Goal: Task Accomplishment & Management: Use online tool/utility

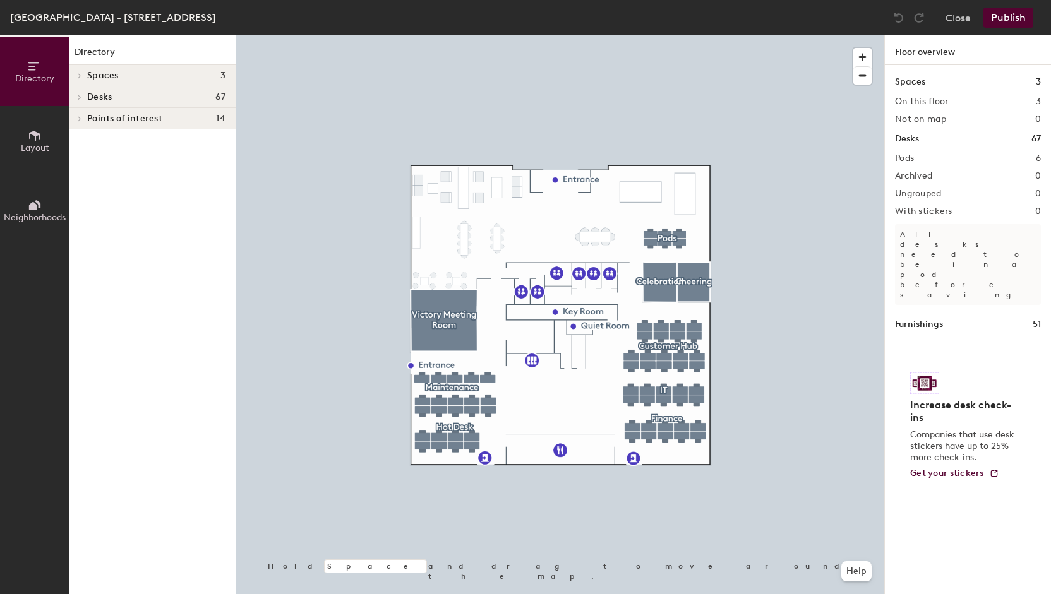
click at [81, 99] on icon at bounding box center [79, 97] width 5 height 6
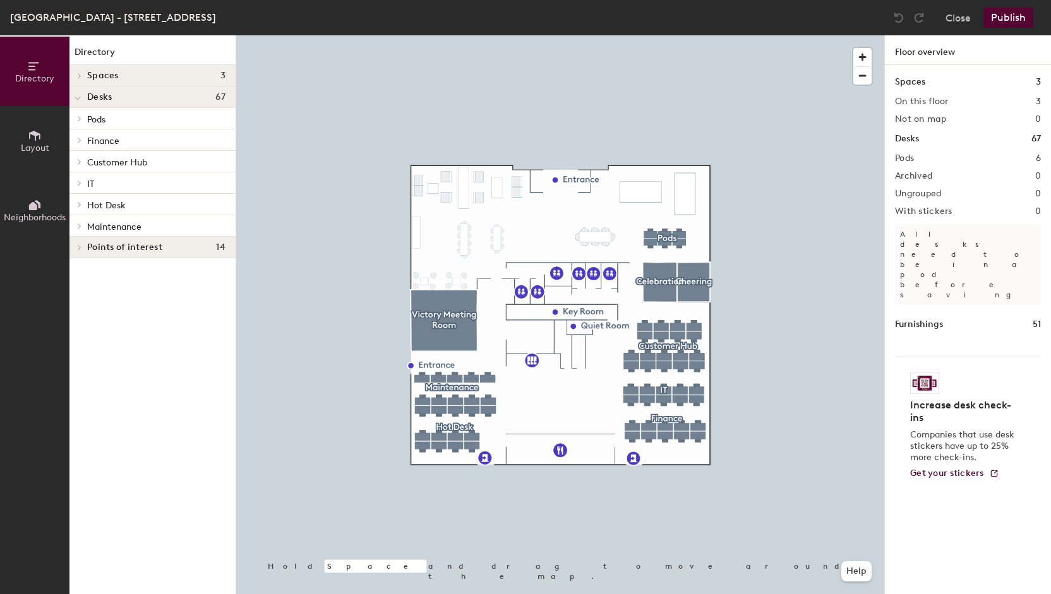
click at [83, 118] on span at bounding box center [78, 119] width 11 height 6
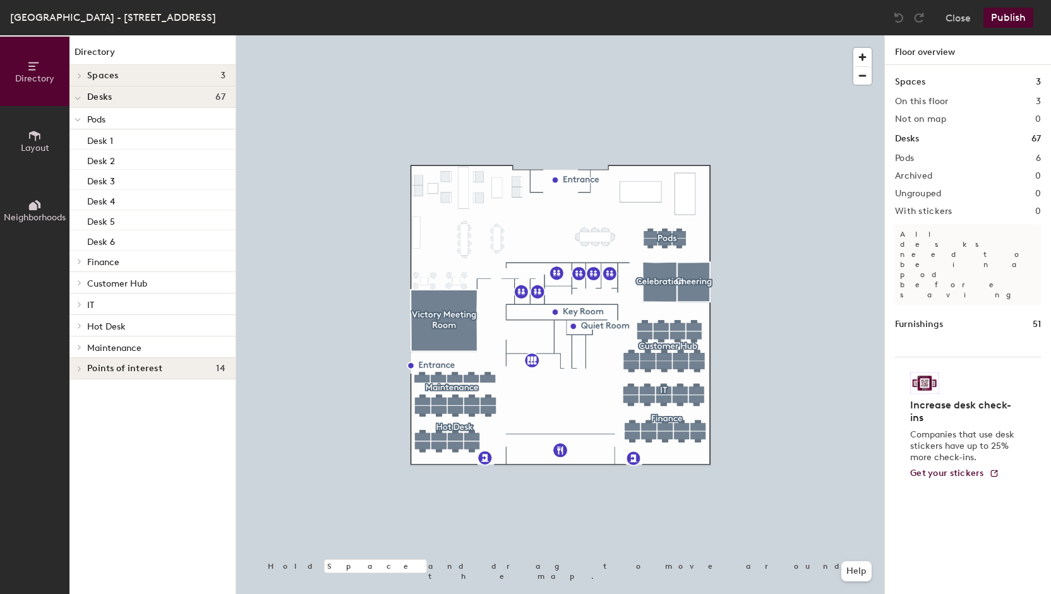
click at [900, 163] on div "Spaces 3 On this floor 3 Not on map 0 Desks 67 Pods 6 Archived 0 Ungrouped 0 Wi…" at bounding box center [968, 344] width 166 height 559
click at [900, 157] on h2 "Pods" at bounding box center [904, 158] width 19 height 10
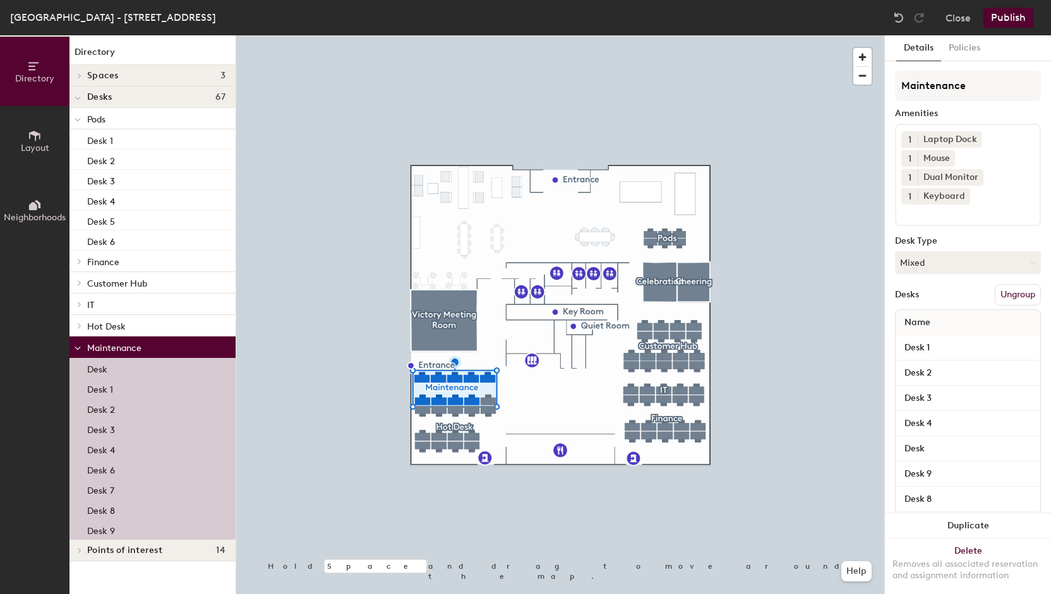
click at [109, 369] on div "Desk" at bounding box center [152, 368] width 166 height 20
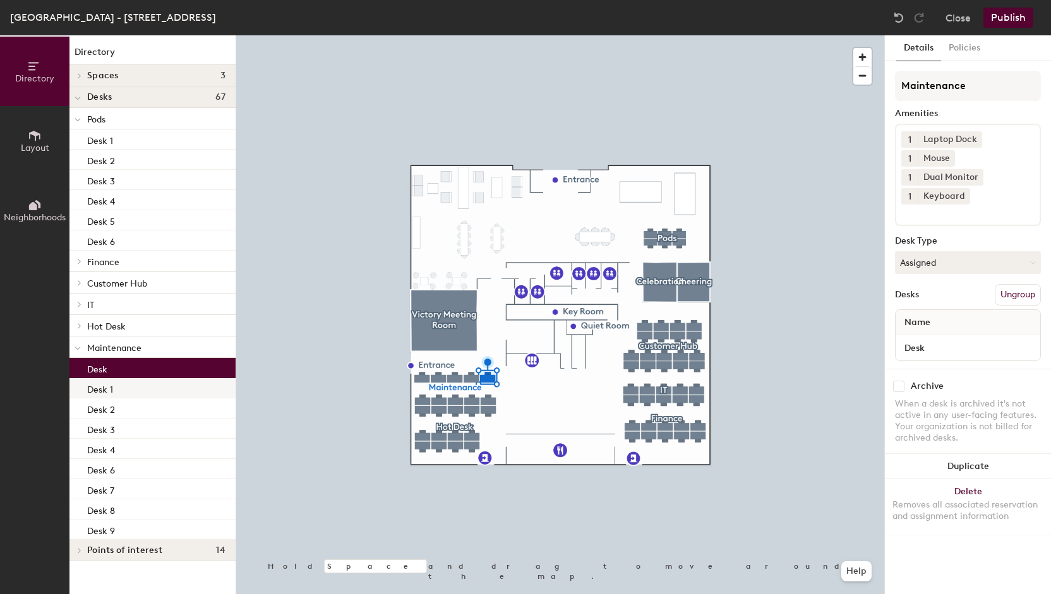
click at [117, 392] on div "Desk 1" at bounding box center [152, 388] width 166 height 20
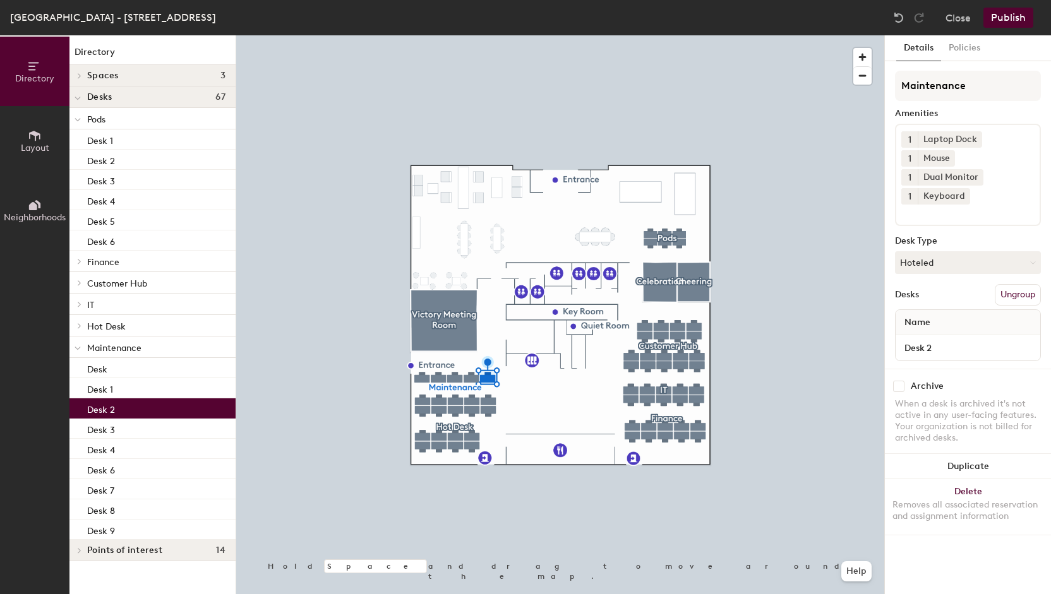
click at [119, 407] on div "Desk 2" at bounding box center [152, 408] width 166 height 20
click at [111, 139] on p "Desk 1" at bounding box center [100, 139] width 26 height 15
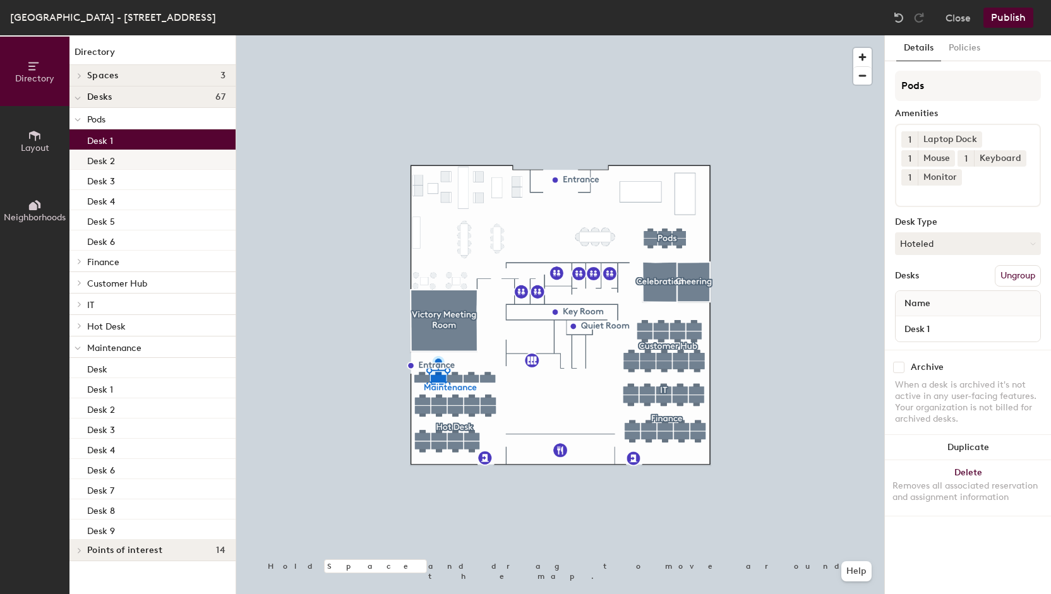
click at [111, 150] on div "Desk 2" at bounding box center [152, 160] width 166 height 20
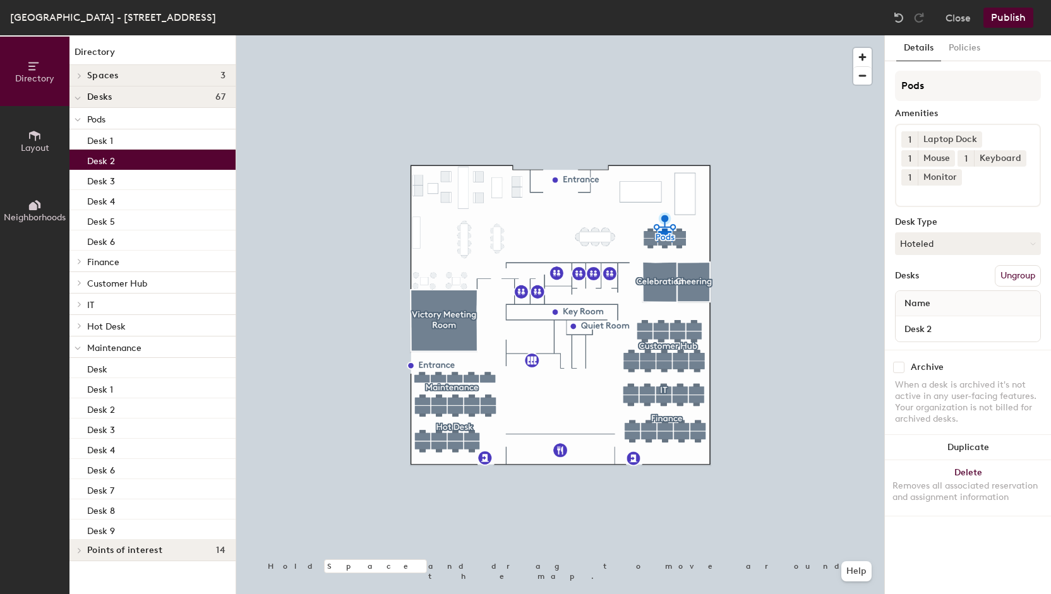
click at [115, 169] on div "Desk 2" at bounding box center [152, 160] width 166 height 20
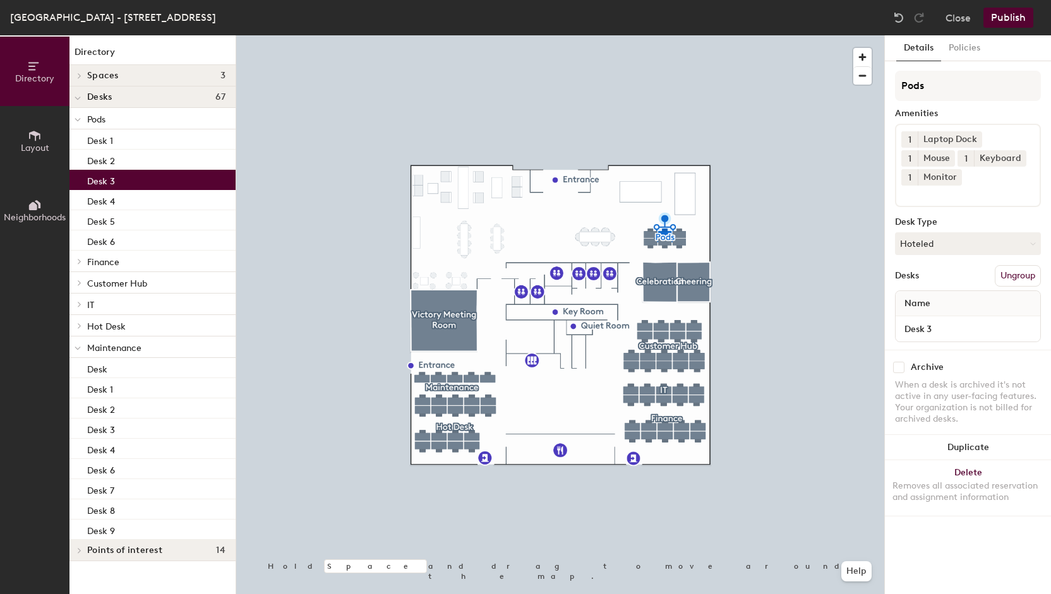
click at [114, 181] on div "Desk 3" at bounding box center [152, 180] width 166 height 20
click at [115, 193] on div "Desk 4" at bounding box center [152, 200] width 166 height 20
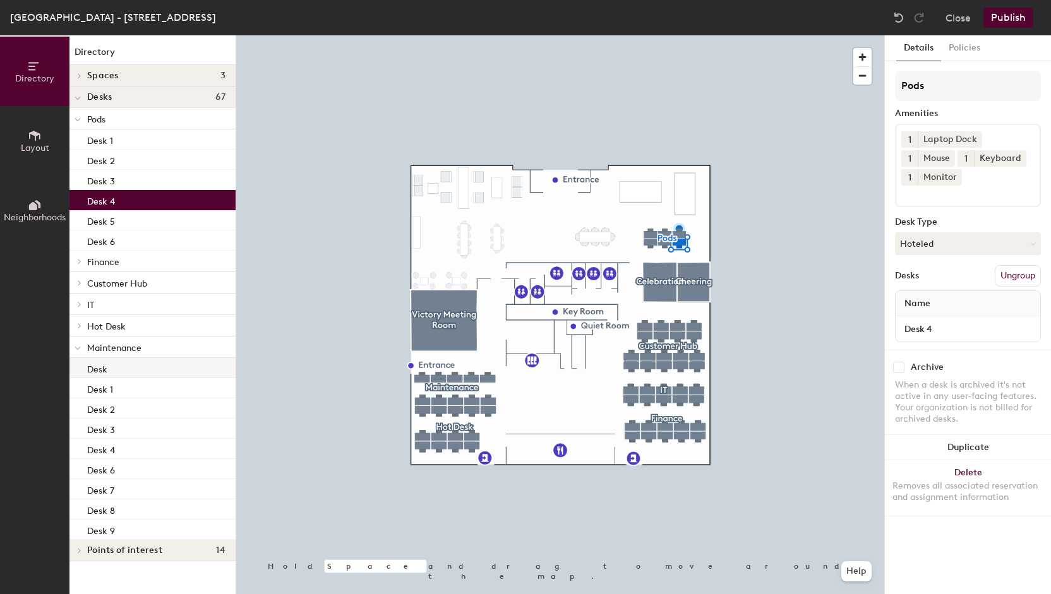
click at [117, 371] on div "Desk" at bounding box center [152, 368] width 166 height 20
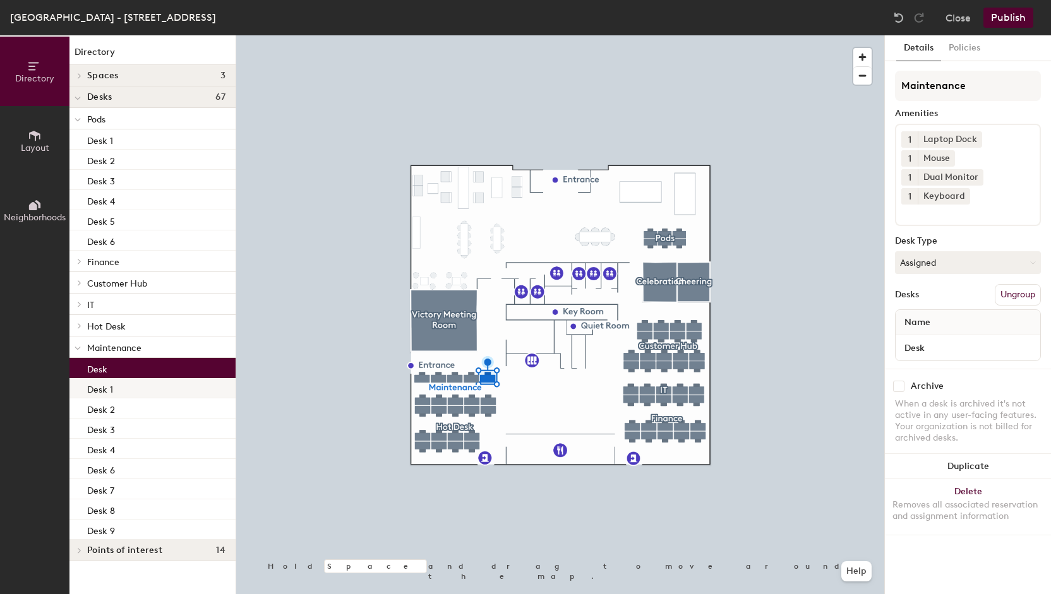
click at [117, 387] on div "Desk 1" at bounding box center [152, 388] width 166 height 20
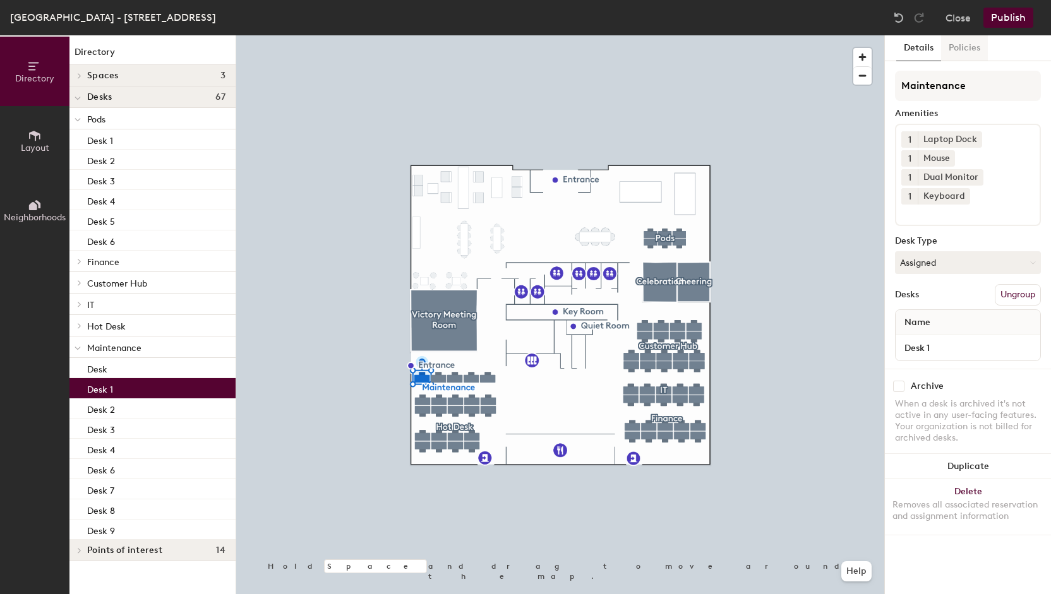
click at [967, 44] on button "Policies" at bounding box center [964, 48] width 47 height 26
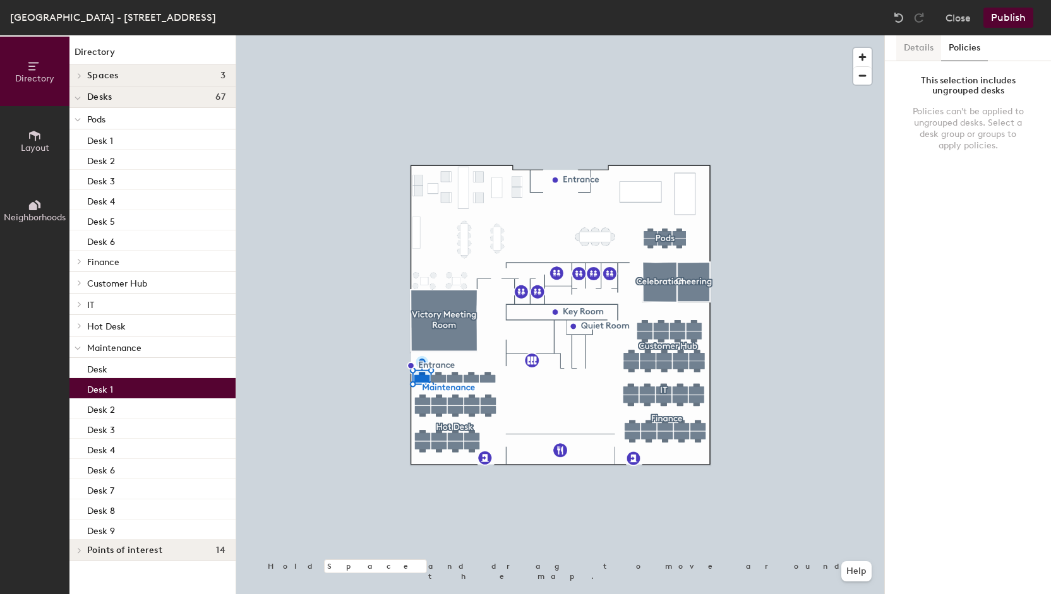
click at [924, 50] on button "Details" at bounding box center [918, 48] width 45 height 26
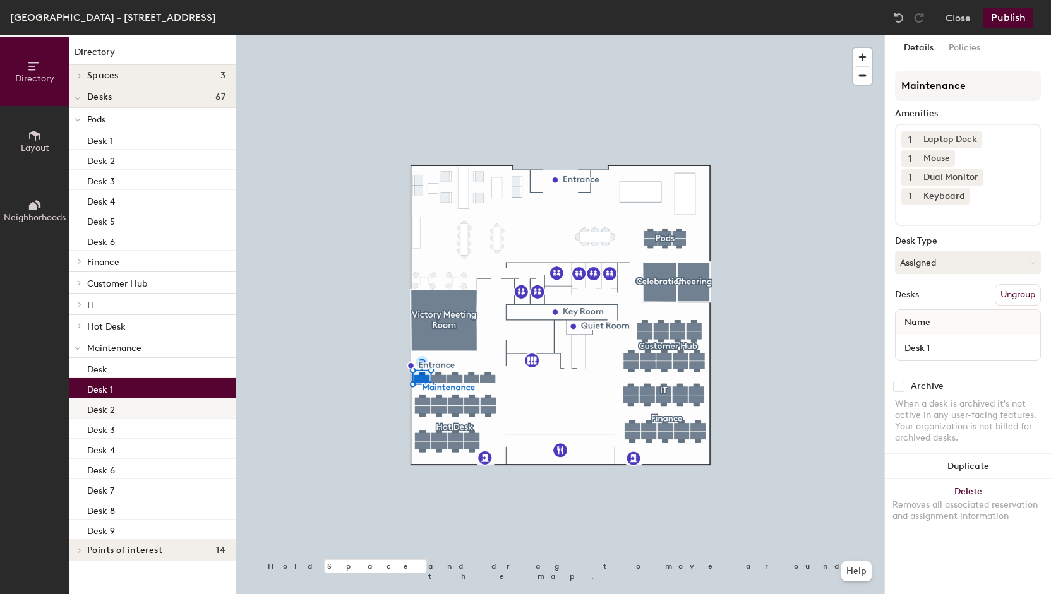
click at [117, 416] on div "Desk 2" at bounding box center [152, 408] width 166 height 20
click at [115, 391] on div "Desk 1" at bounding box center [152, 388] width 166 height 20
click at [1016, 292] on button "Ungroup" at bounding box center [1018, 294] width 46 height 21
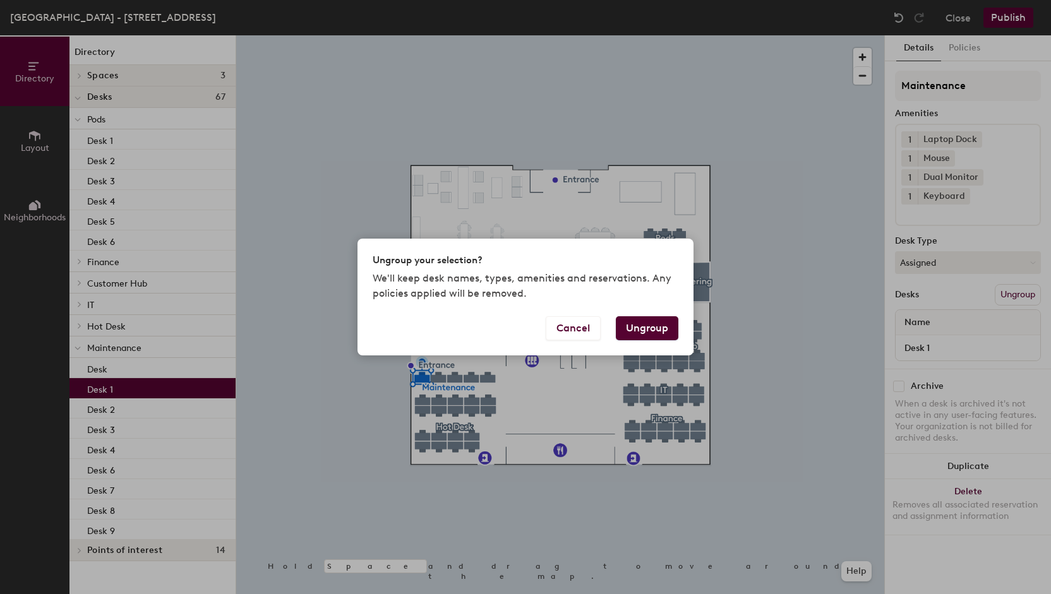
click at [640, 333] on button "Ungroup" at bounding box center [647, 328] width 63 height 24
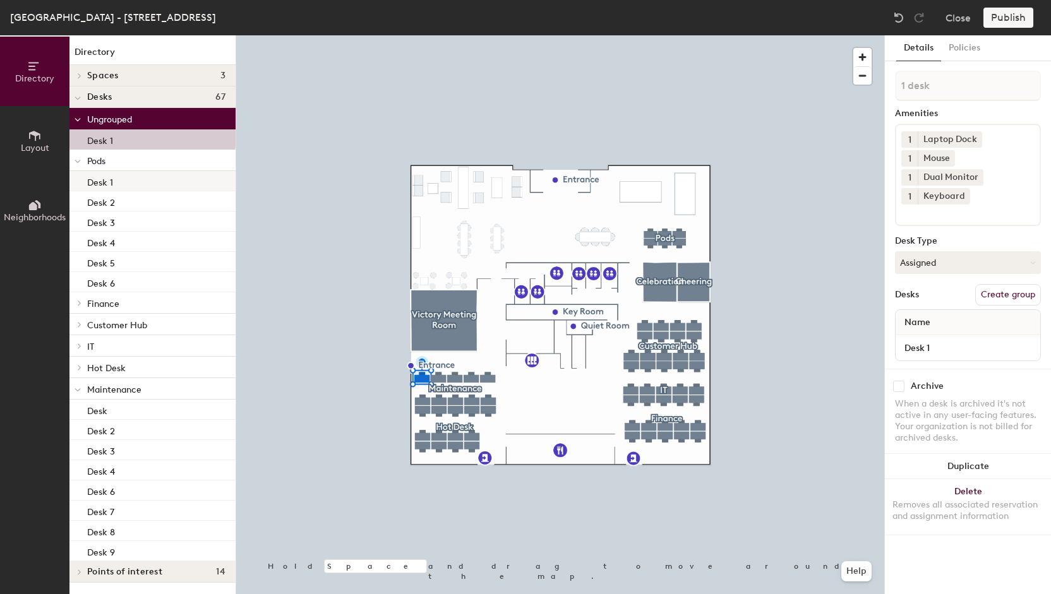
drag, startPoint x: 119, startPoint y: 139, endPoint x: 116, endPoint y: 182, distance: 43.1
click at [116, 182] on div "Ungrouped Desk 1 Pods Desk 1 Desk 2 Desk 3 Desk 4 Desk 5 Desk 6 Finance Desk 1 …" at bounding box center [152, 334] width 166 height 453
click at [112, 142] on div "Desk 1" at bounding box center [152, 139] width 166 height 20
drag, startPoint x: 116, startPoint y: 138, endPoint x: 108, endPoint y: 141, distance: 8.0
click at [108, 141] on p "Desk 1" at bounding box center [100, 139] width 26 height 15
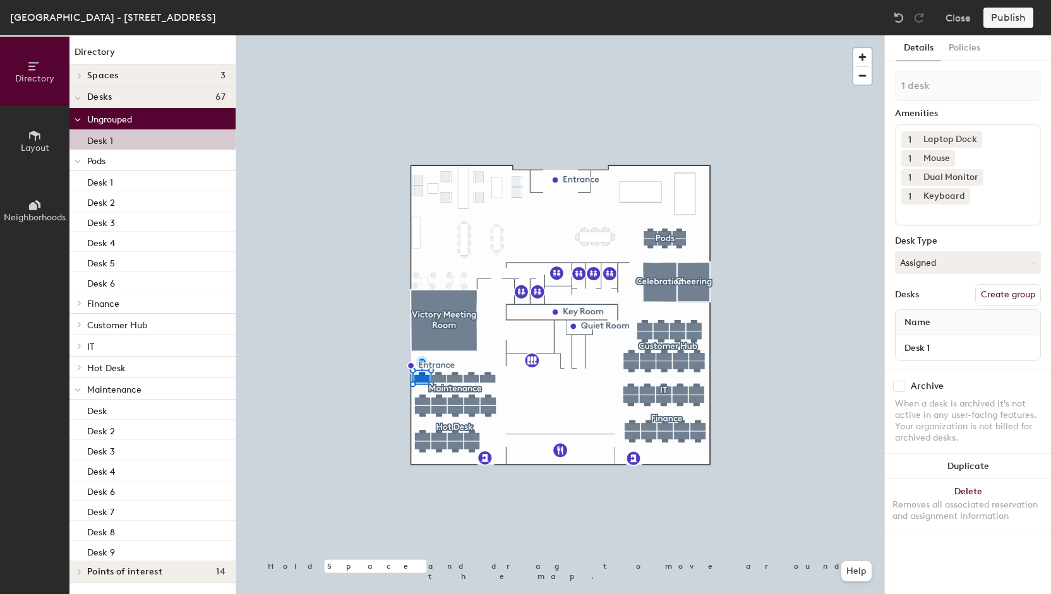
click at [82, 164] on div at bounding box center [77, 160] width 16 height 21
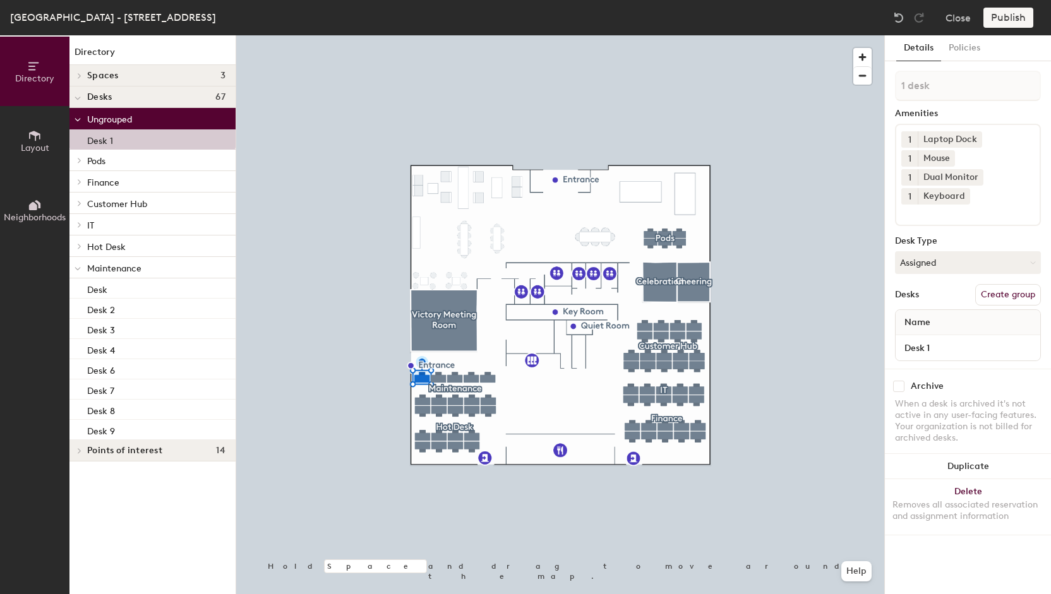
click at [82, 164] on div at bounding box center [77, 160] width 16 height 21
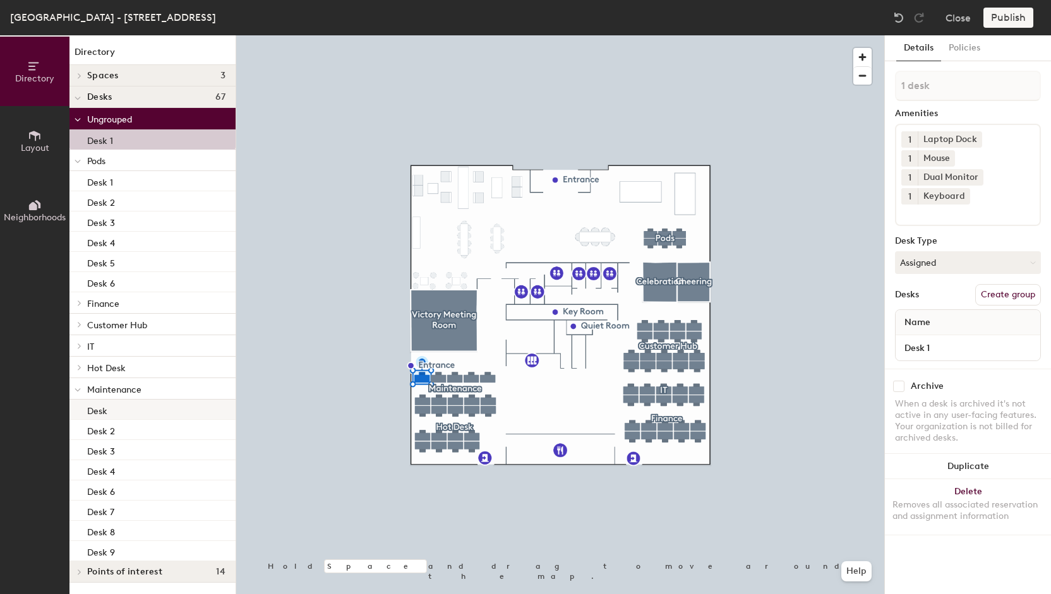
click at [135, 410] on div "Desk" at bounding box center [152, 410] width 166 height 20
click at [123, 135] on div "Desk 1" at bounding box center [152, 139] width 166 height 20
click at [967, 49] on button "Policies" at bounding box center [964, 48] width 47 height 26
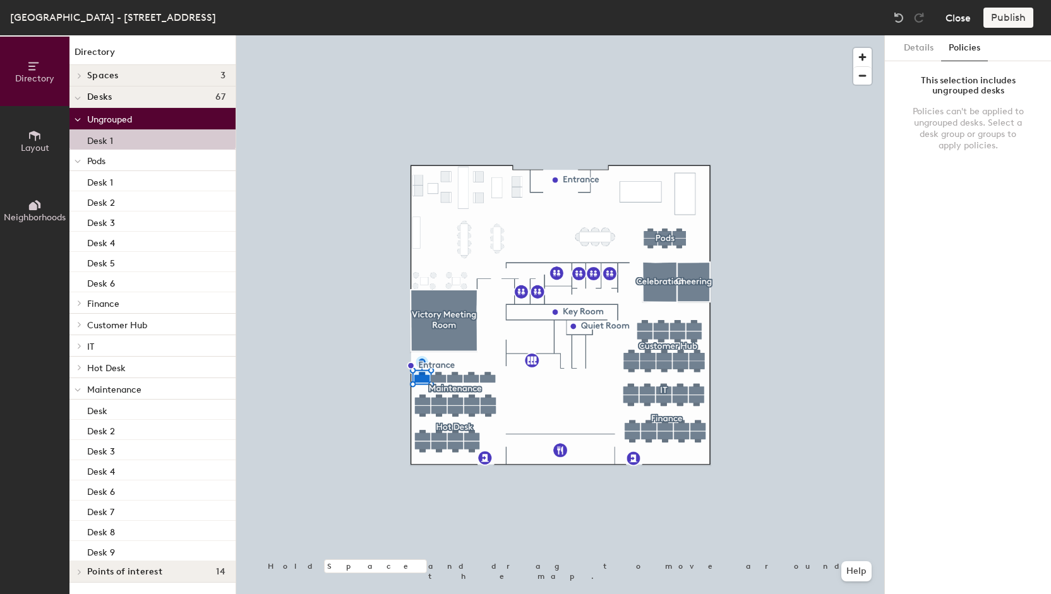
click at [961, 21] on button "Close" at bounding box center [957, 18] width 25 height 20
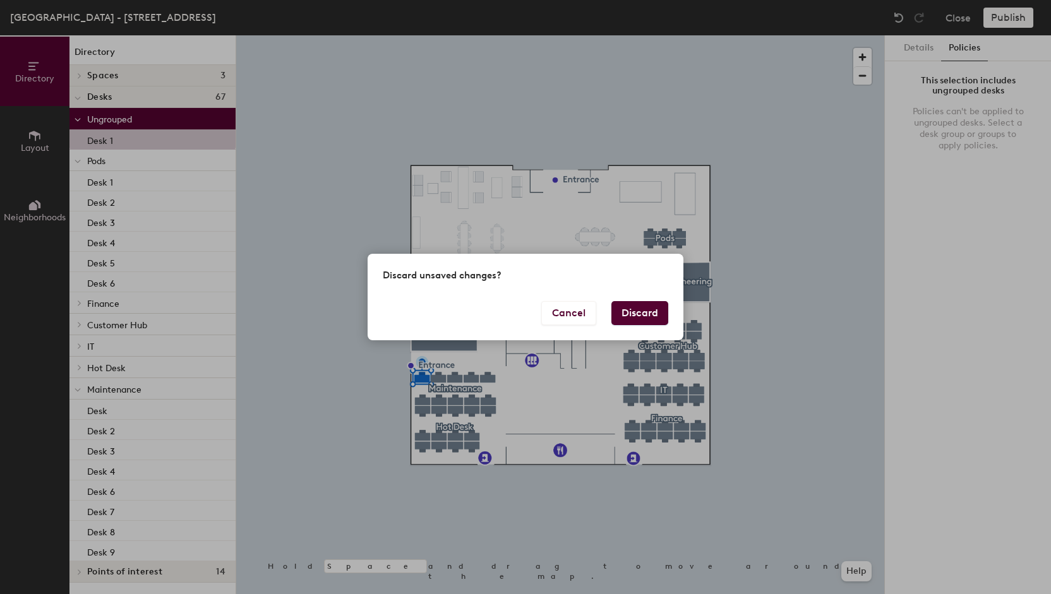
click at [652, 308] on button "Discard" at bounding box center [639, 313] width 57 height 24
click at [0, 0] on div at bounding box center [0, 0] width 0 height 0
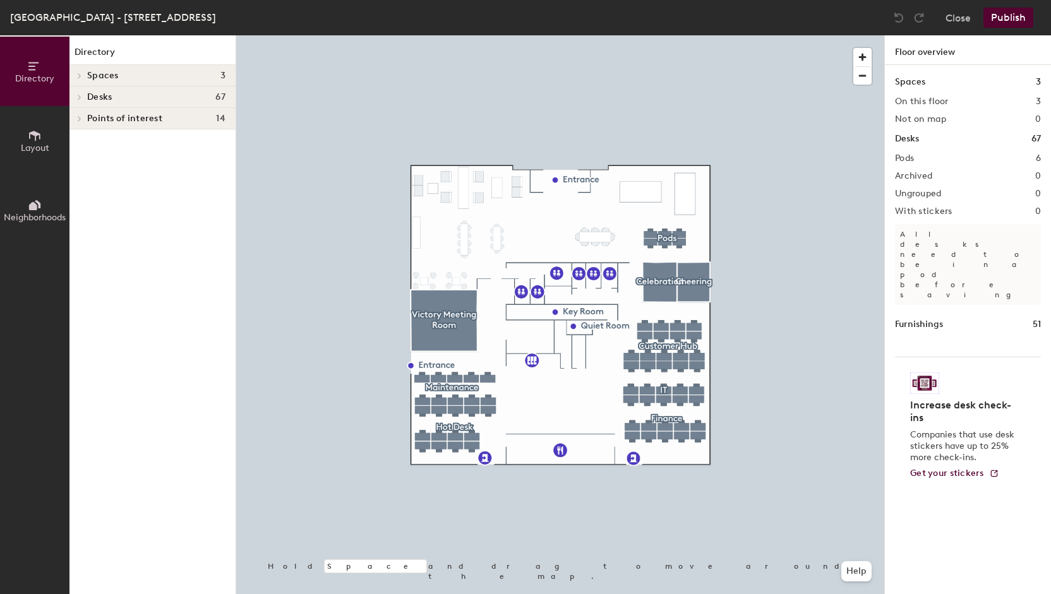
click at [79, 98] on icon at bounding box center [79, 97] width 5 height 6
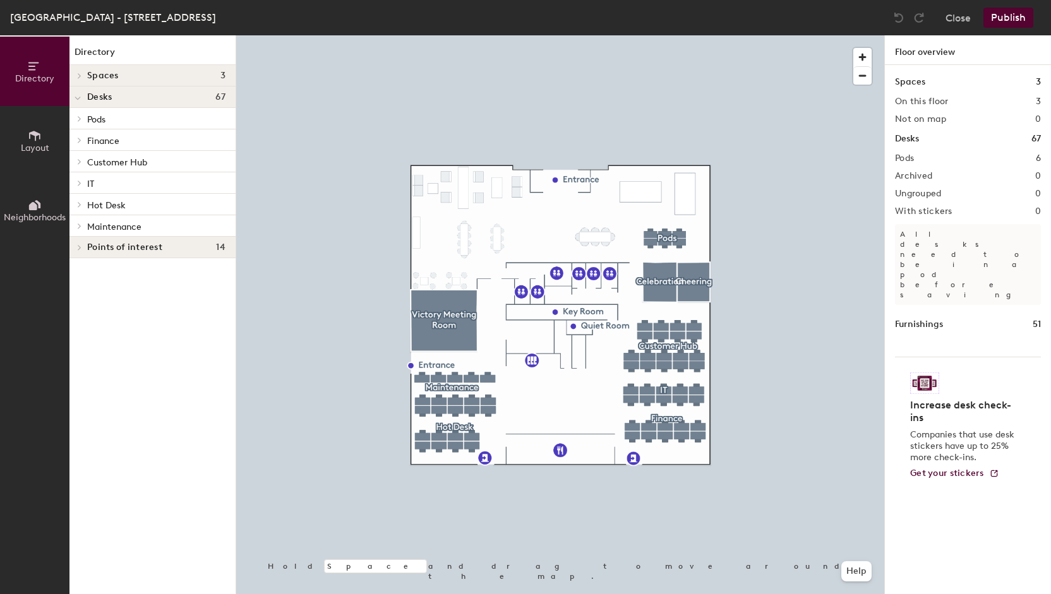
click at [93, 223] on span "Maintenance" at bounding box center [114, 227] width 54 height 11
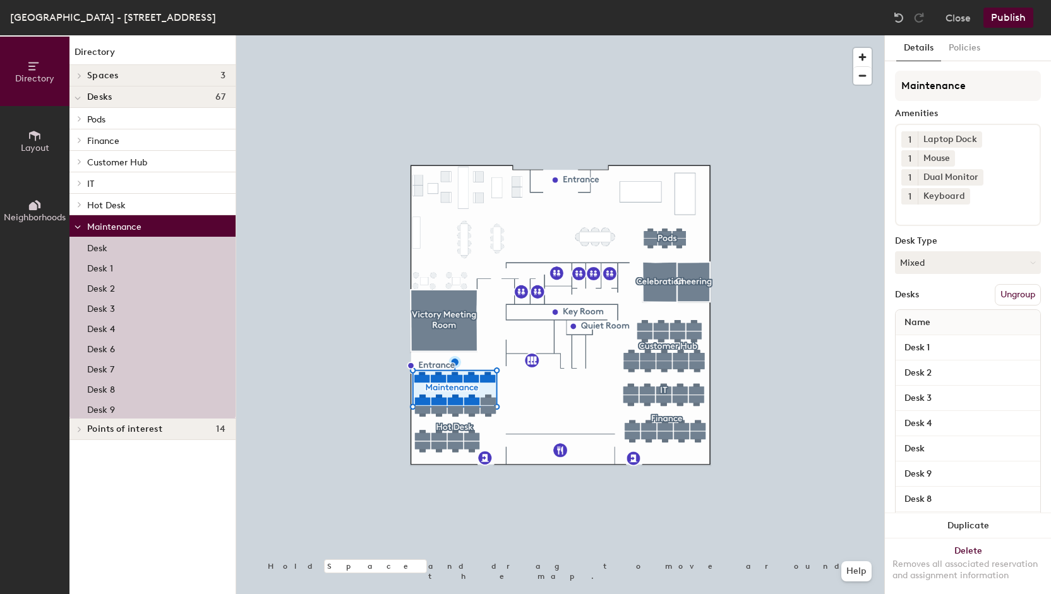
click at [104, 247] on p "Desk" at bounding box center [97, 246] width 20 height 15
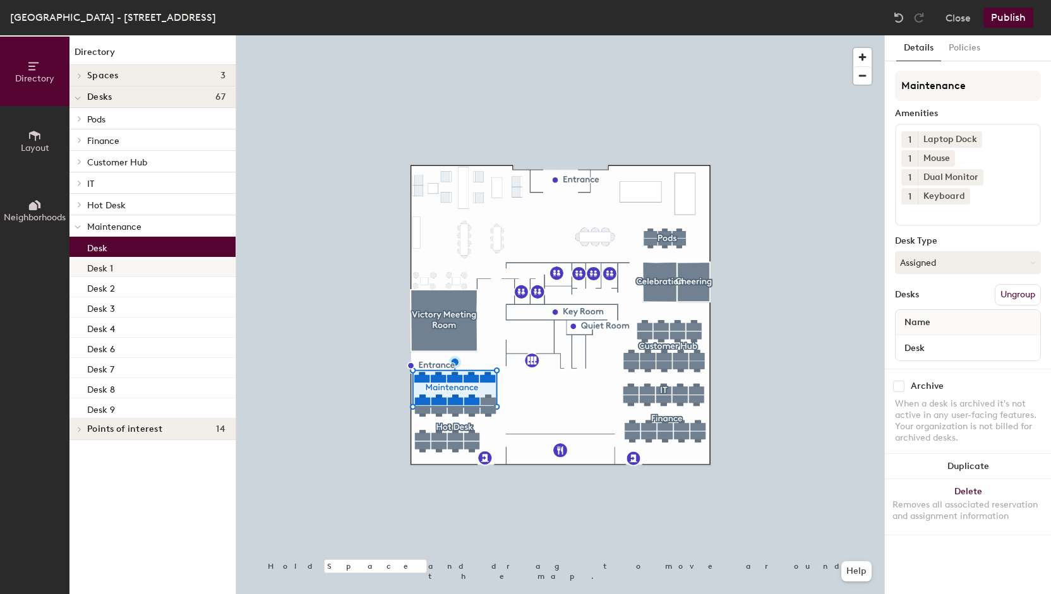
click at [110, 261] on p "Desk 1" at bounding box center [100, 267] width 26 height 15
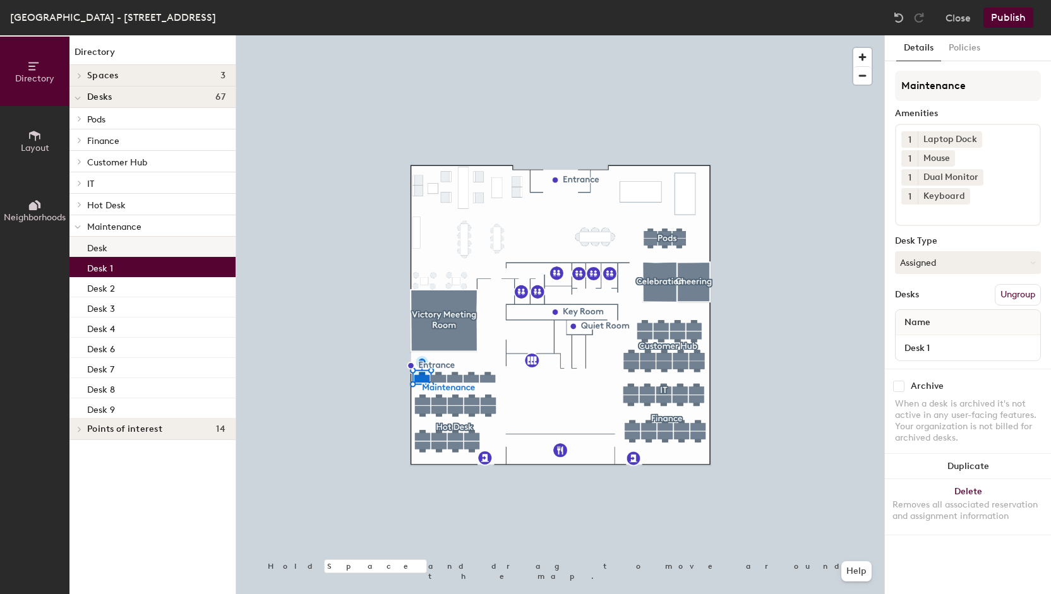
click at [125, 246] on div "Desk" at bounding box center [152, 247] width 166 height 20
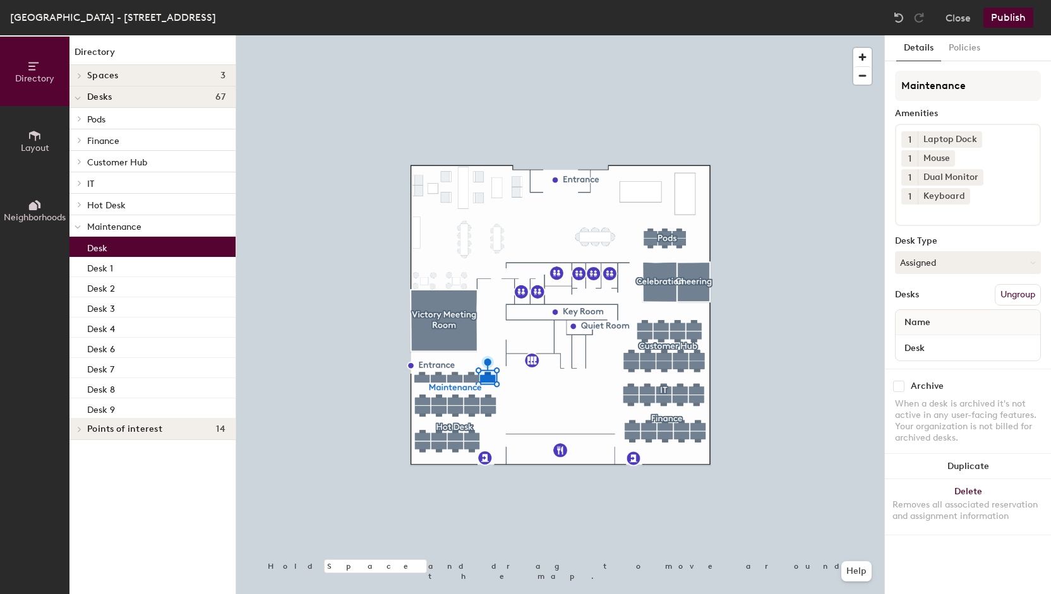
click at [119, 225] on span "Maintenance" at bounding box center [114, 227] width 54 height 11
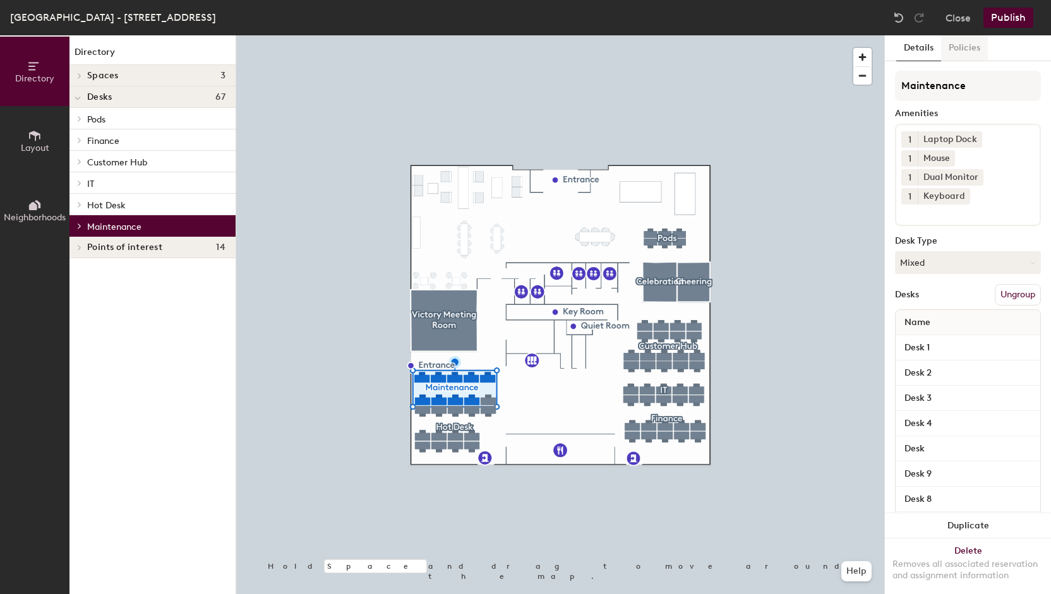
click at [965, 48] on button "Policies" at bounding box center [964, 48] width 47 height 26
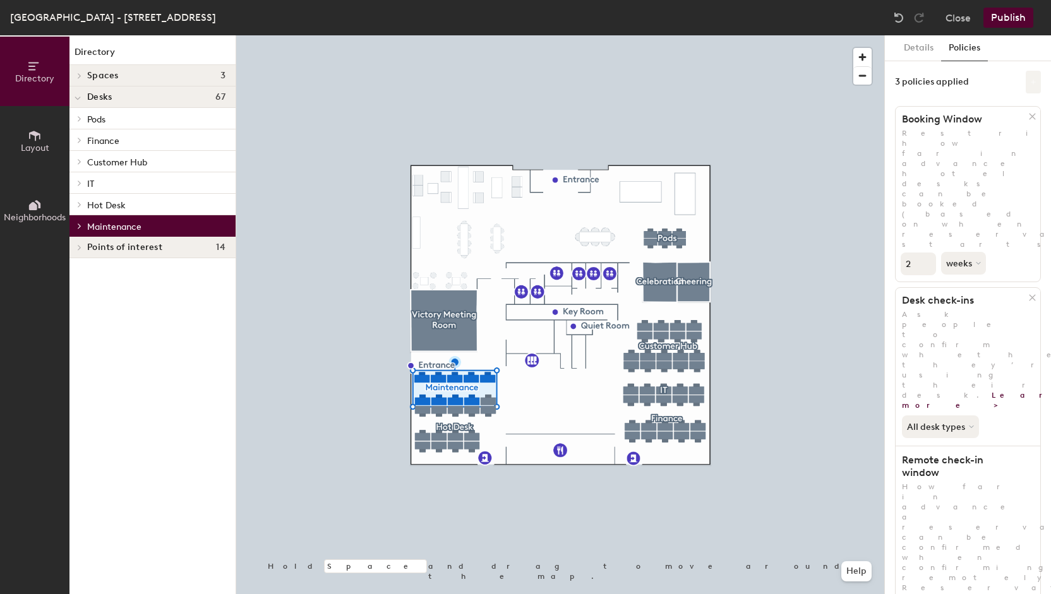
click at [1026, 87] on button at bounding box center [1033, 82] width 15 height 23
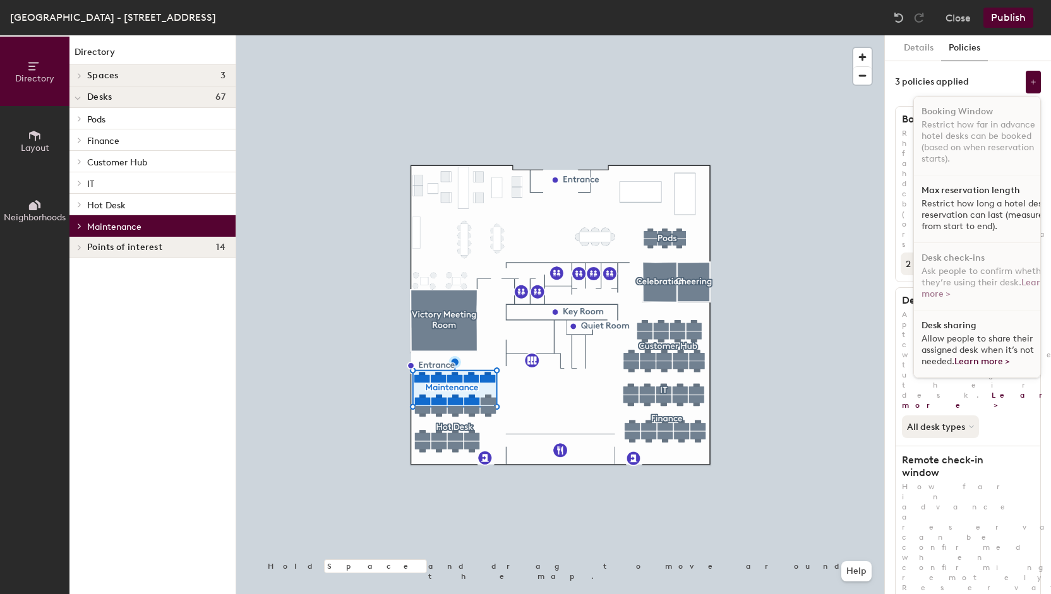
scroll to position [0, 19]
drag, startPoint x: 1018, startPoint y: 300, endPoint x: 1017, endPoint y: 342, distance: 42.3
click at [1017, 342] on ul "Booking Window Restrict how far in advance hotel desks can be booked (based on …" at bounding box center [958, 237] width 126 height 281
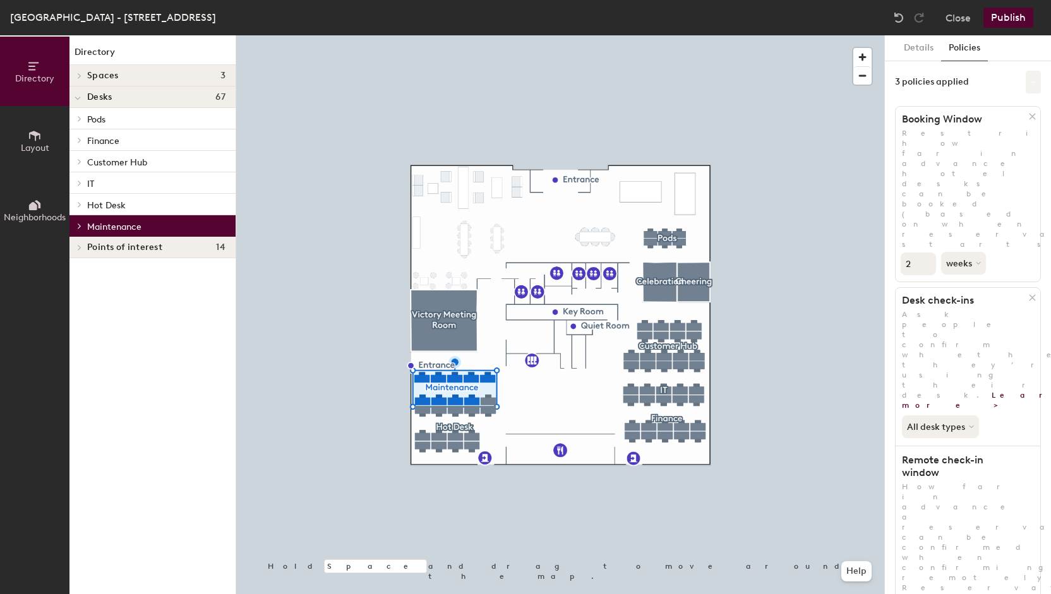
click at [1029, 82] on button at bounding box center [1033, 82] width 15 height 23
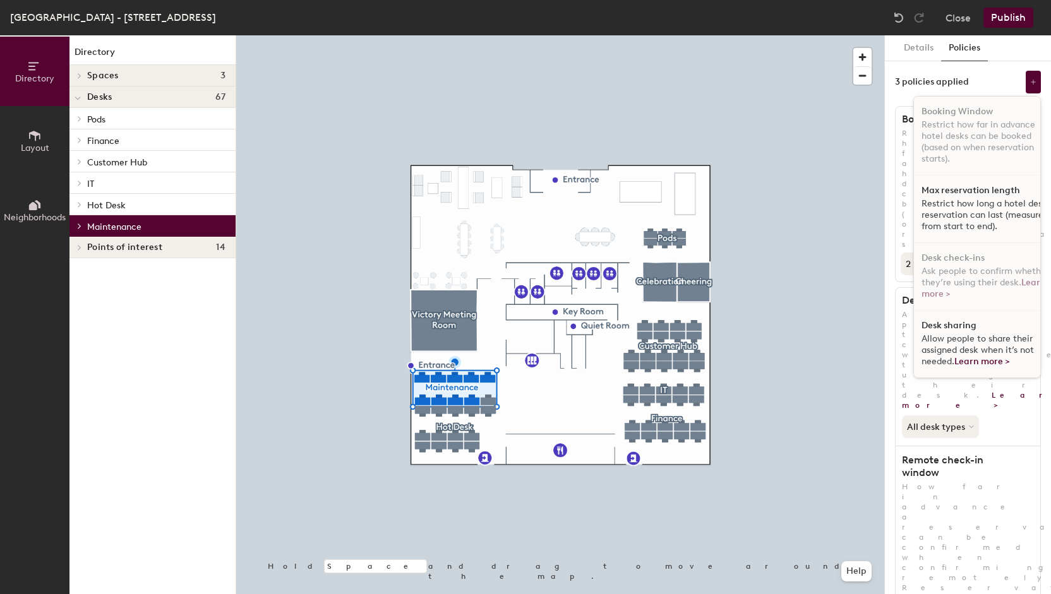
scroll to position [0, 0]
click at [82, 228] on span at bounding box center [78, 226] width 11 height 6
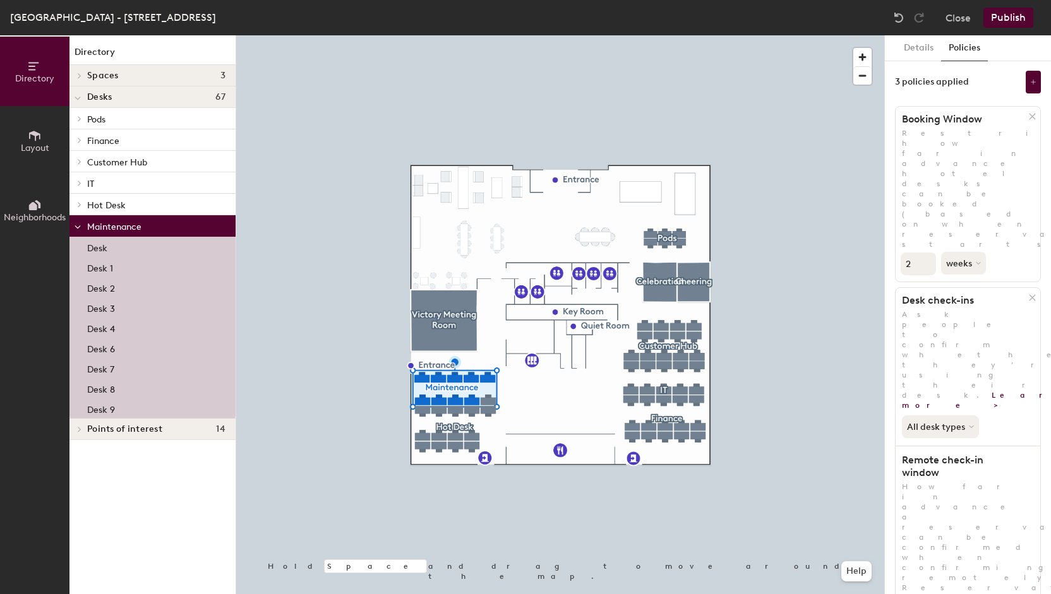
click at [100, 244] on p "Desk" at bounding box center [97, 246] width 20 height 15
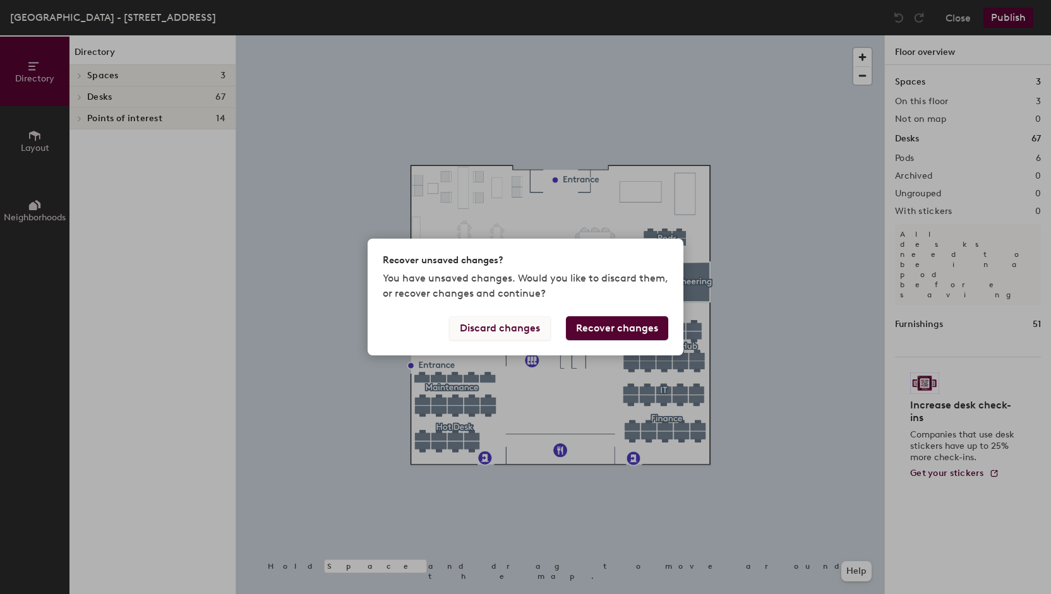
click at [524, 325] on button "Discard changes" at bounding box center [500, 328] width 102 height 24
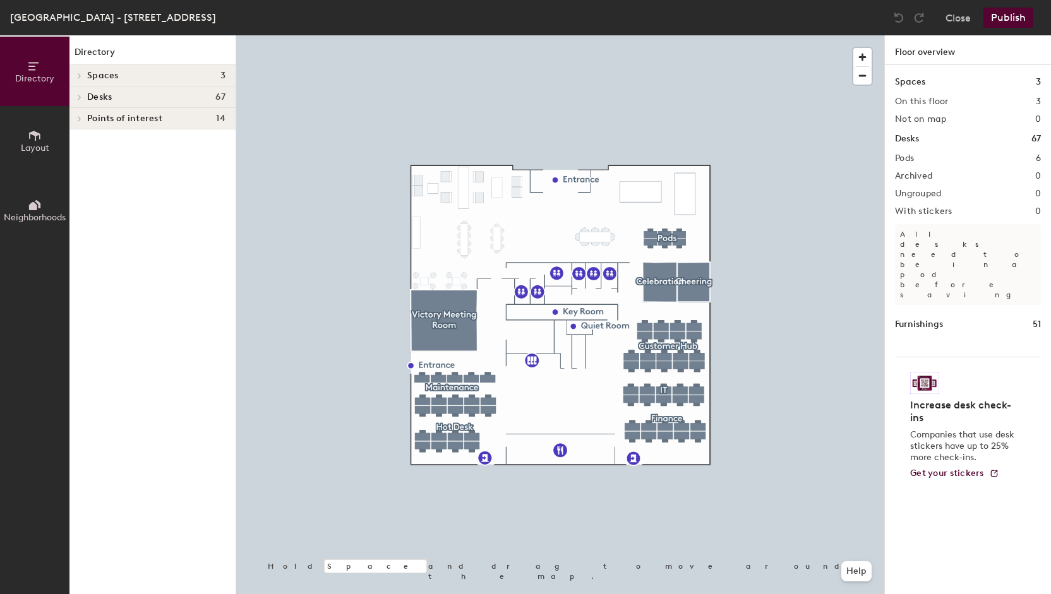
click at [79, 97] on icon at bounding box center [79, 97] width 5 height 6
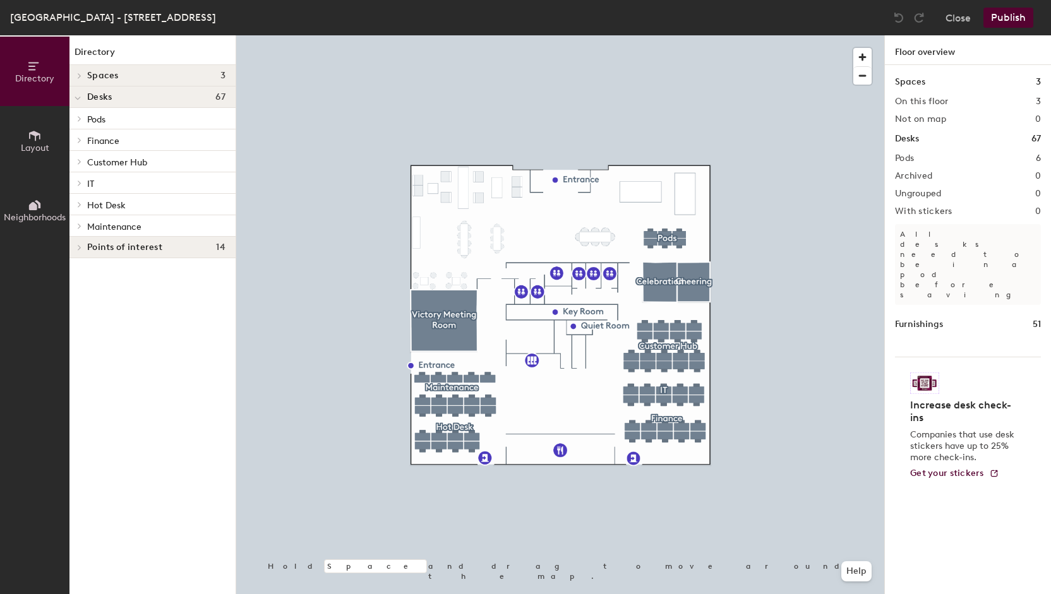
click at [85, 223] on div at bounding box center [79, 226] width 14 height 6
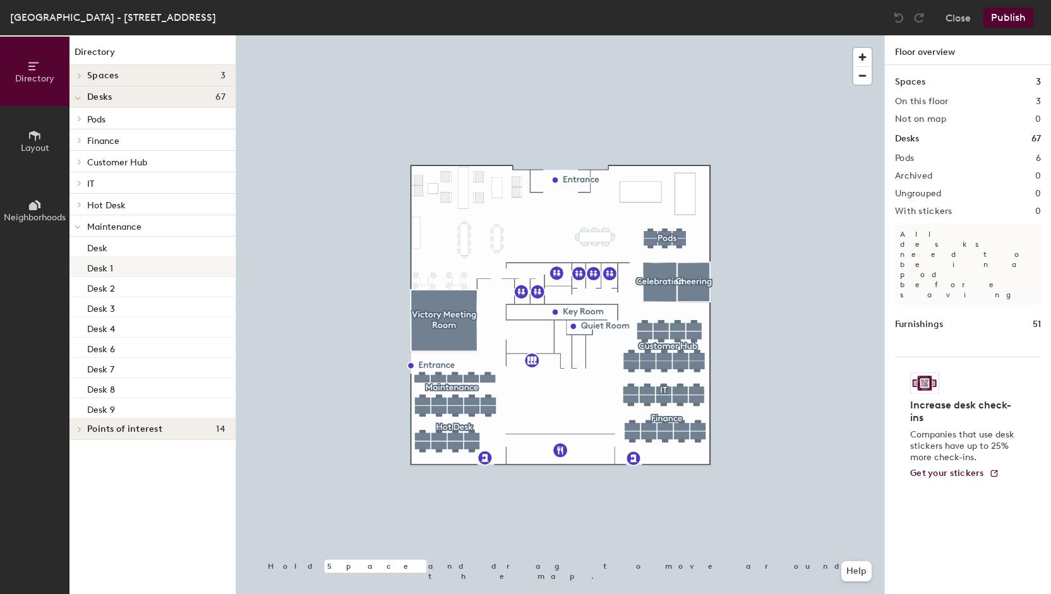
click at [97, 267] on p "Desk 1" at bounding box center [100, 267] width 26 height 15
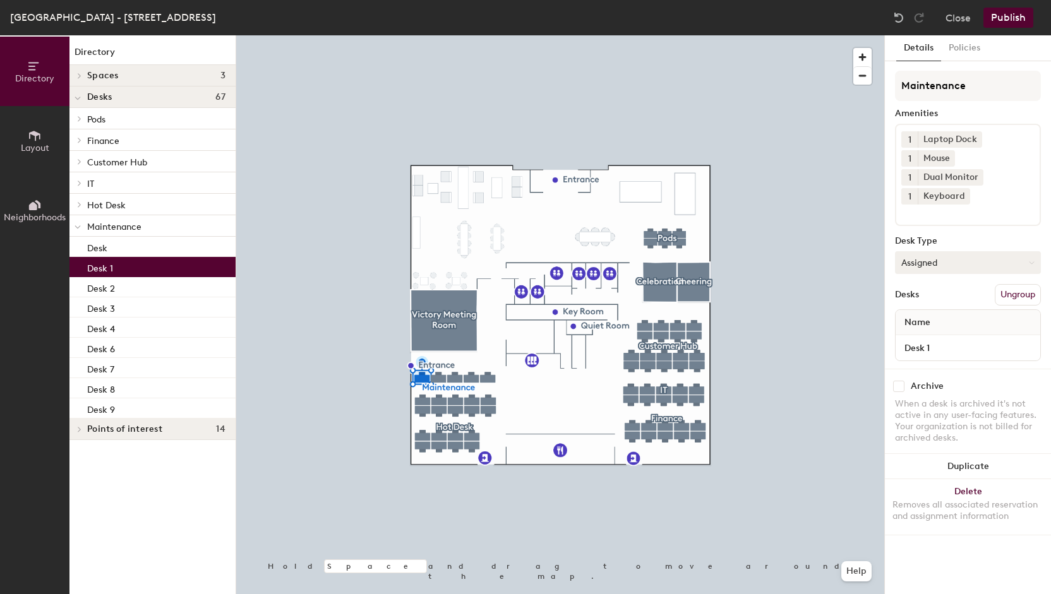
click at [1019, 263] on button "Assigned" at bounding box center [968, 262] width 146 height 23
click at [955, 44] on button "Policies" at bounding box center [964, 48] width 47 height 26
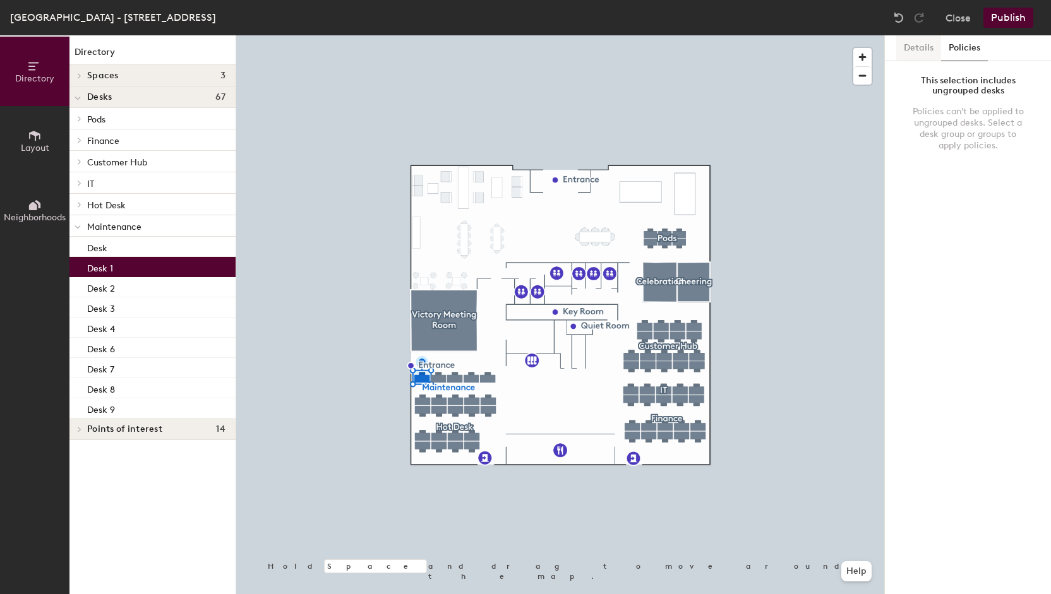
click at [923, 45] on button "Details" at bounding box center [918, 48] width 45 height 26
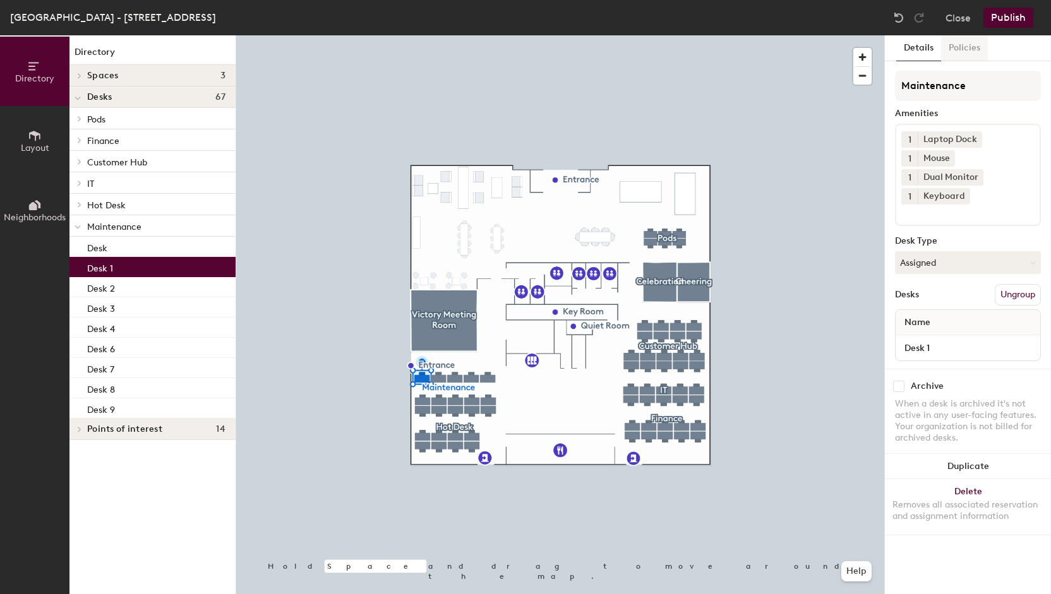
click at [967, 56] on button "Policies" at bounding box center [964, 48] width 47 height 26
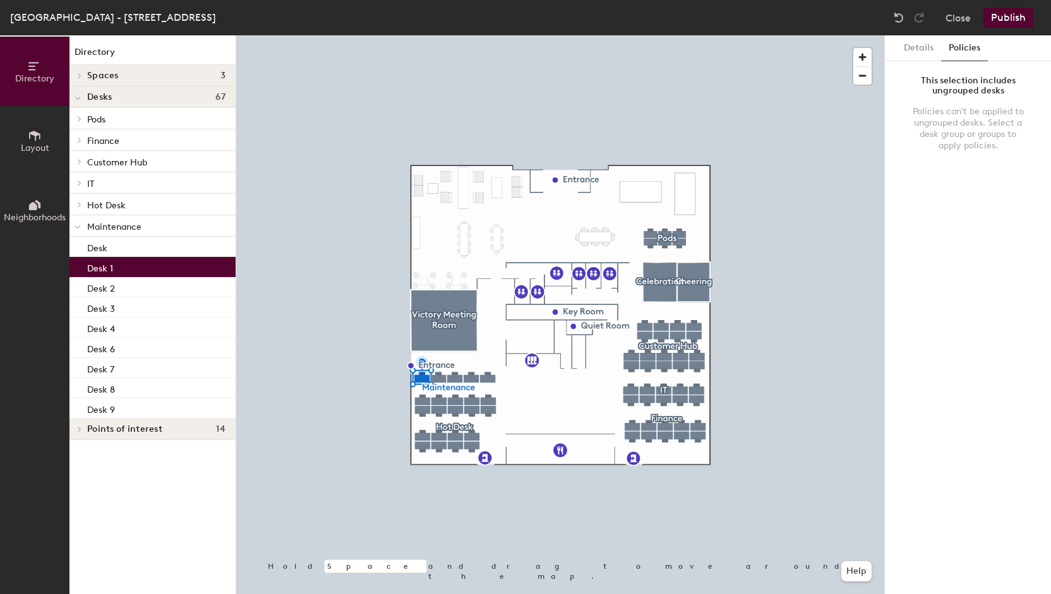
click at [134, 223] on span "Maintenance" at bounding box center [114, 227] width 54 height 11
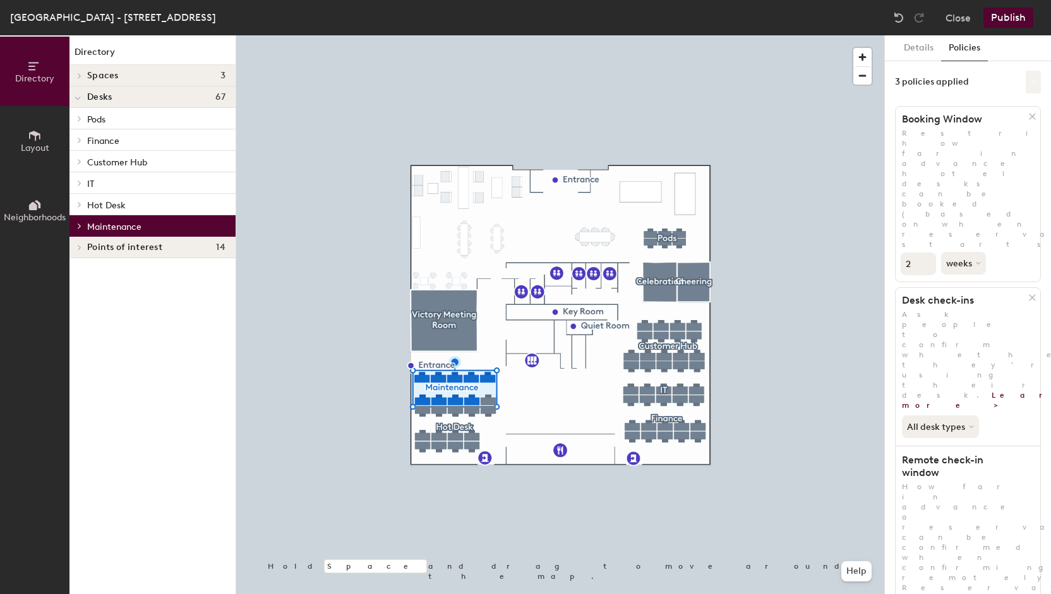
click at [1026, 76] on button at bounding box center [1033, 82] width 15 height 23
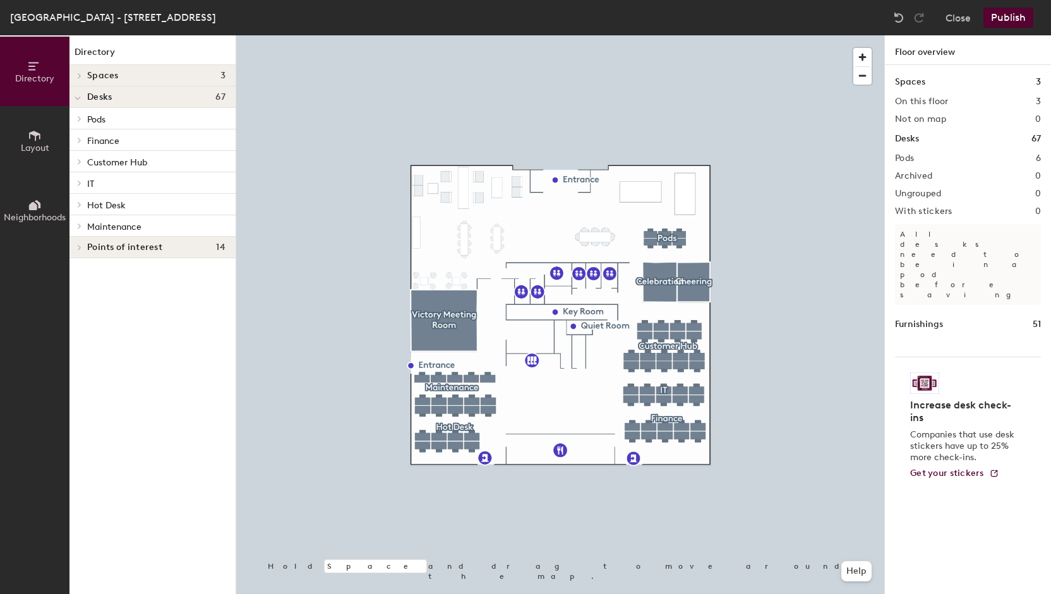
click at [82, 225] on icon at bounding box center [79, 226] width 5 height 6
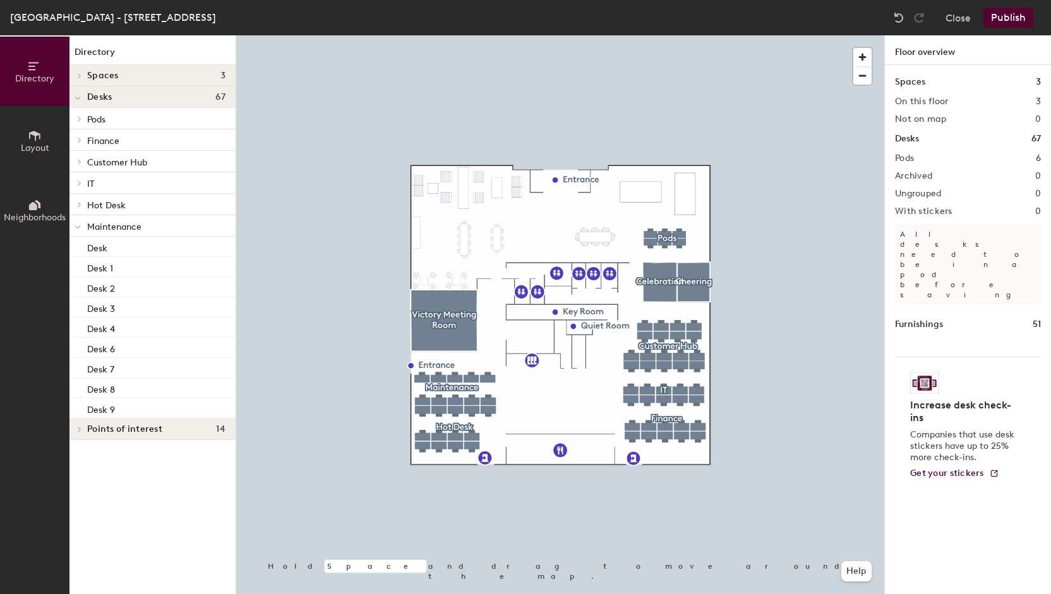
click at [124, 233] on p "Maintenance" at bounding box center [156, 226] width 138 height 16
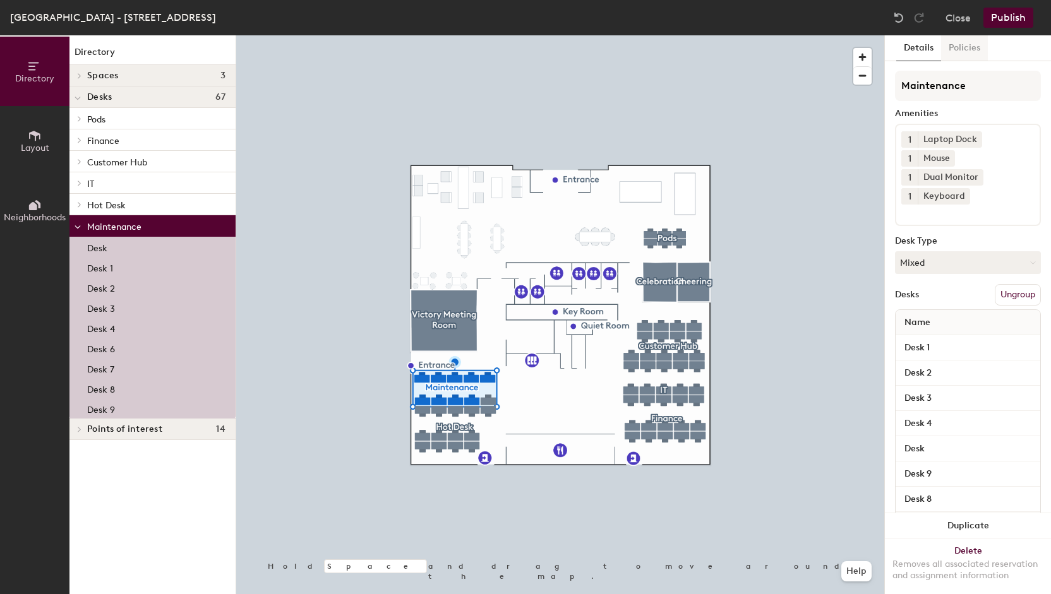
click at [971, 42] on button "Policies" at bounding box center [964, 48] width 47 height 26
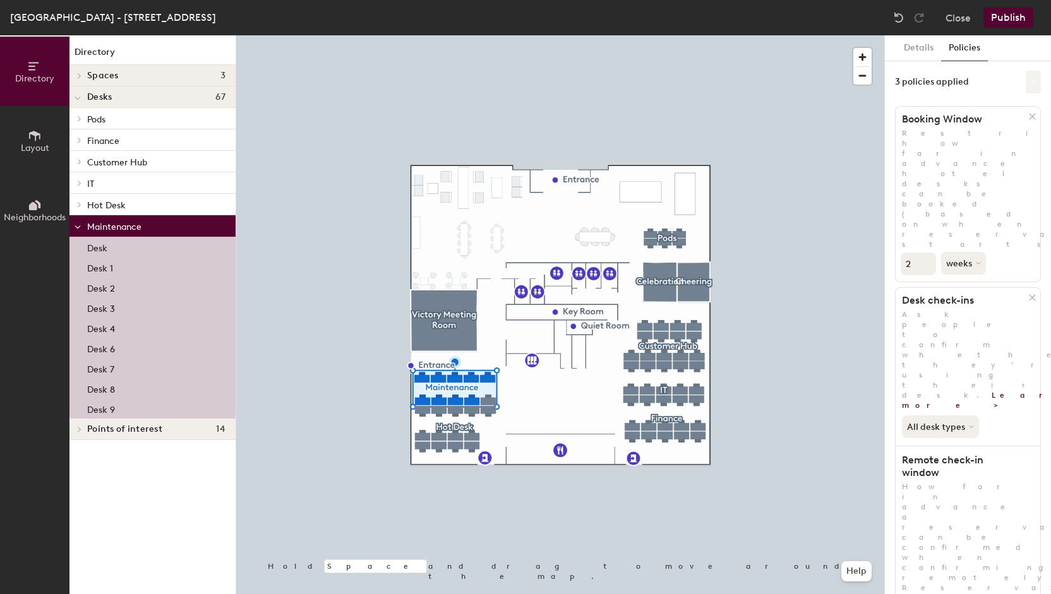
click at [1026, 78] on button at bounding box center [1033, 82] width 15 height 23
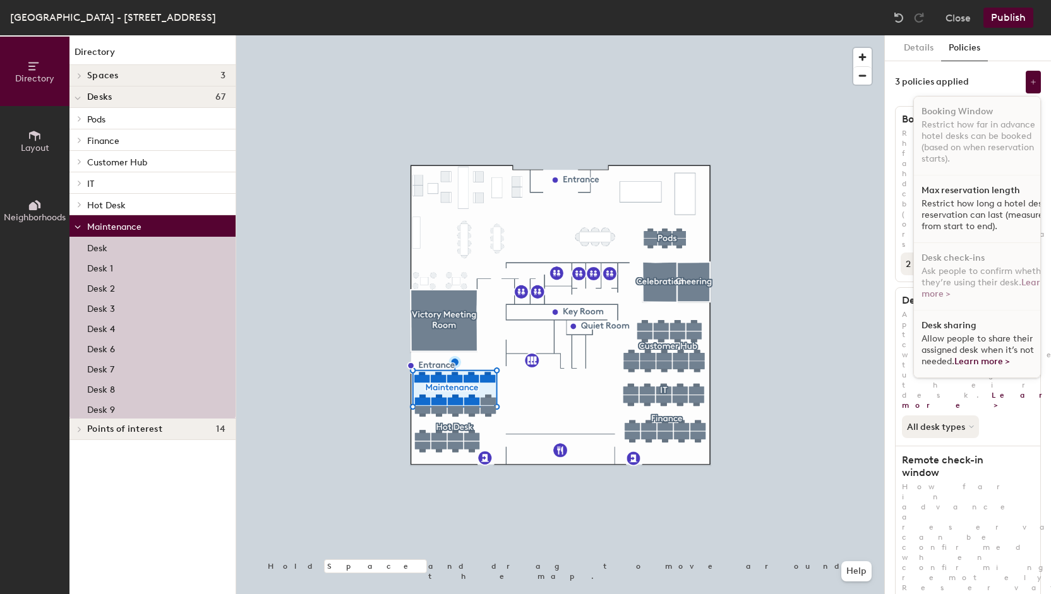
scroll to position [8, 0]
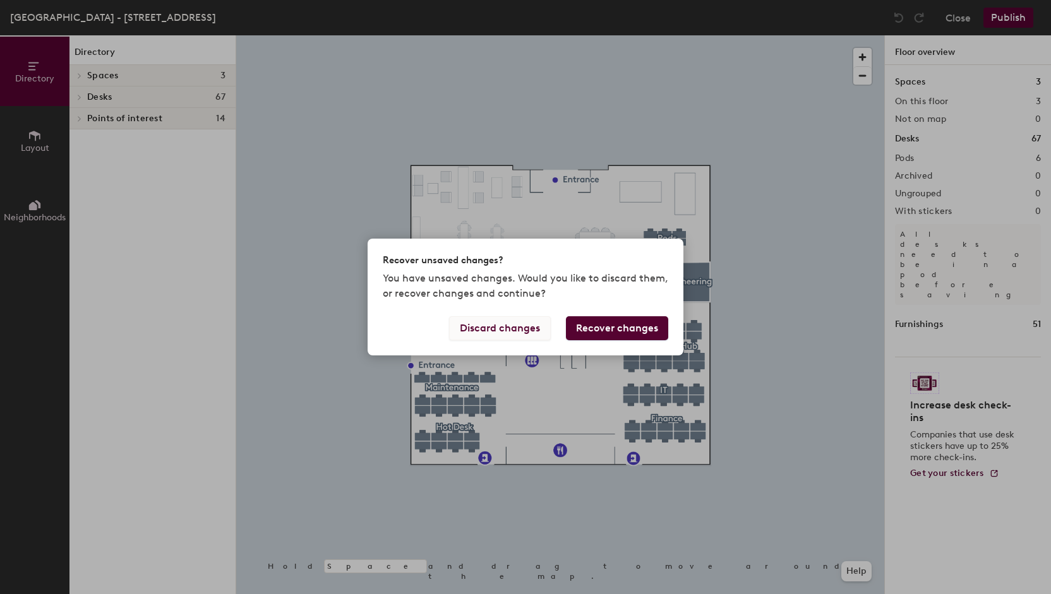
click at [528, 332] on button "Discard changes" at bounding box center [500, 328] width 102 height 24
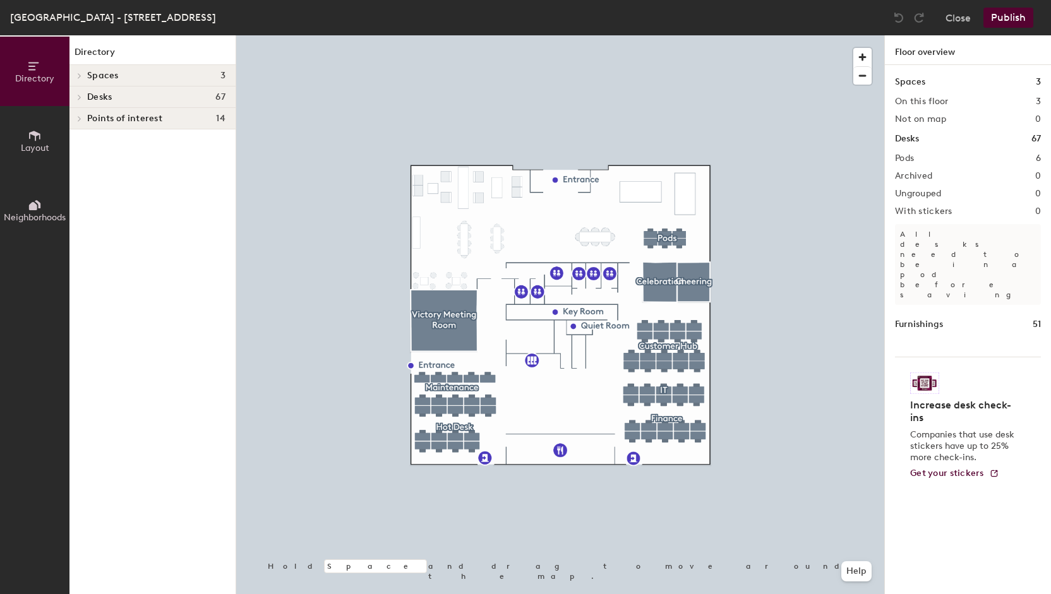
click at [80, 119] on icon at bounding box center [79, 119] width 5 height 6
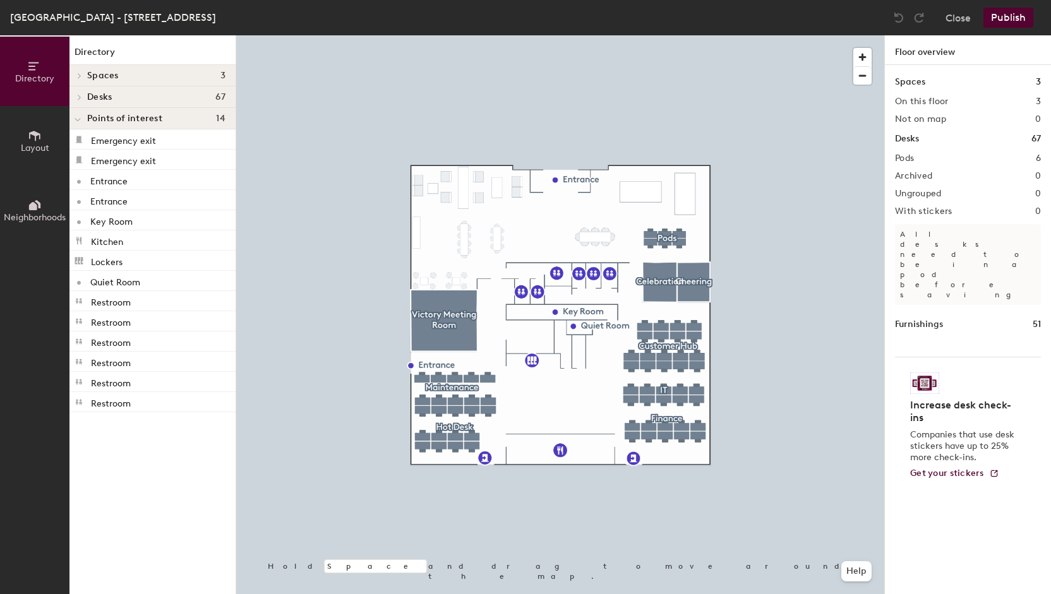
click at [81, 102] on div at bounding box center [77, 97] width 16 height 21
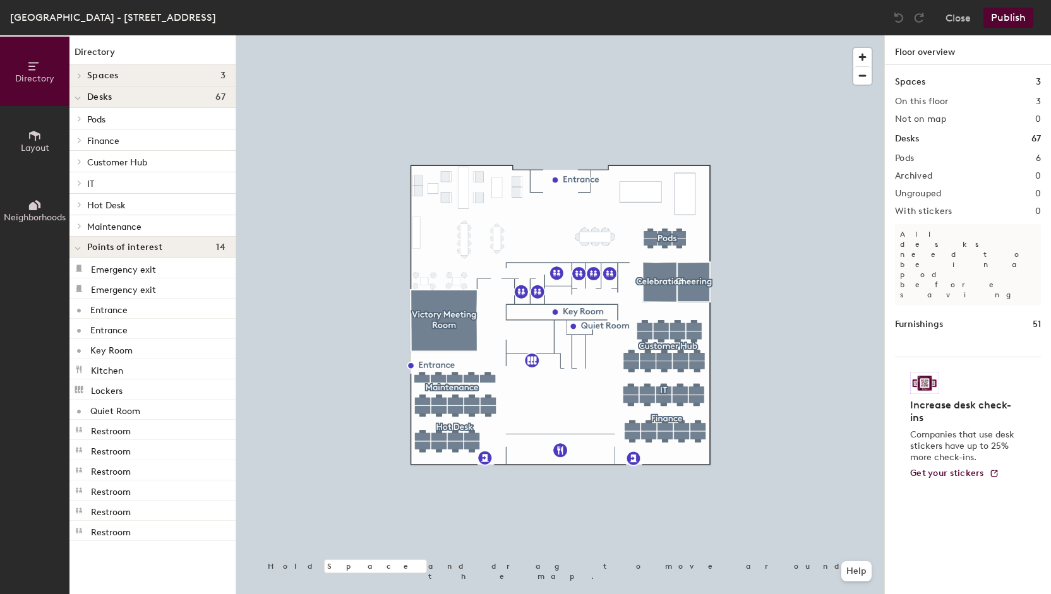
click at [100, 121] on span "Pods" at bounding box center [96, 119] width 18 height 11
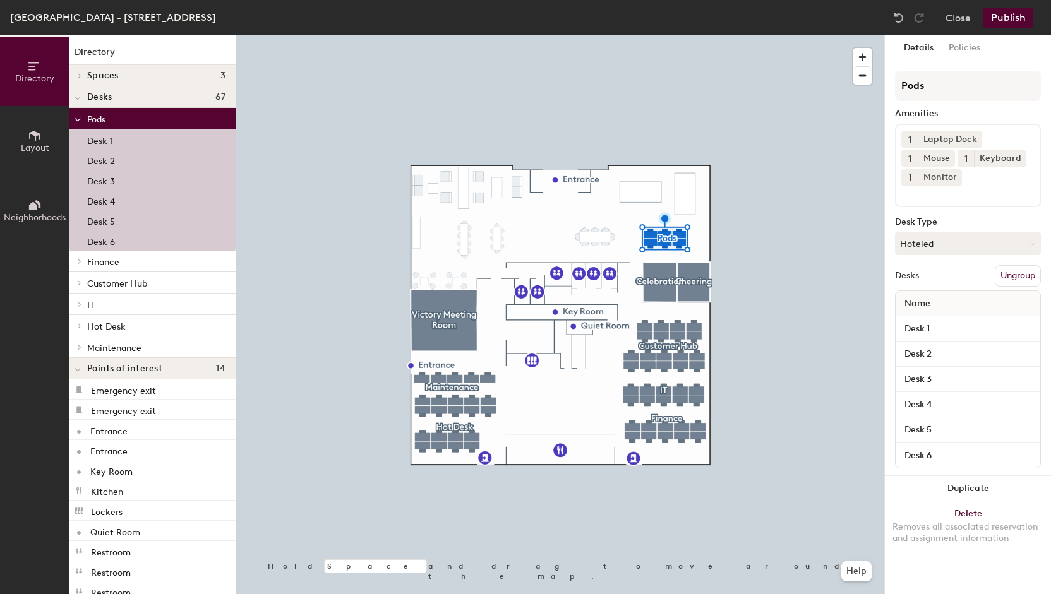
click at [100, 136] on p "Desk 1" at bounding box center [100, 139] width 26 height 15
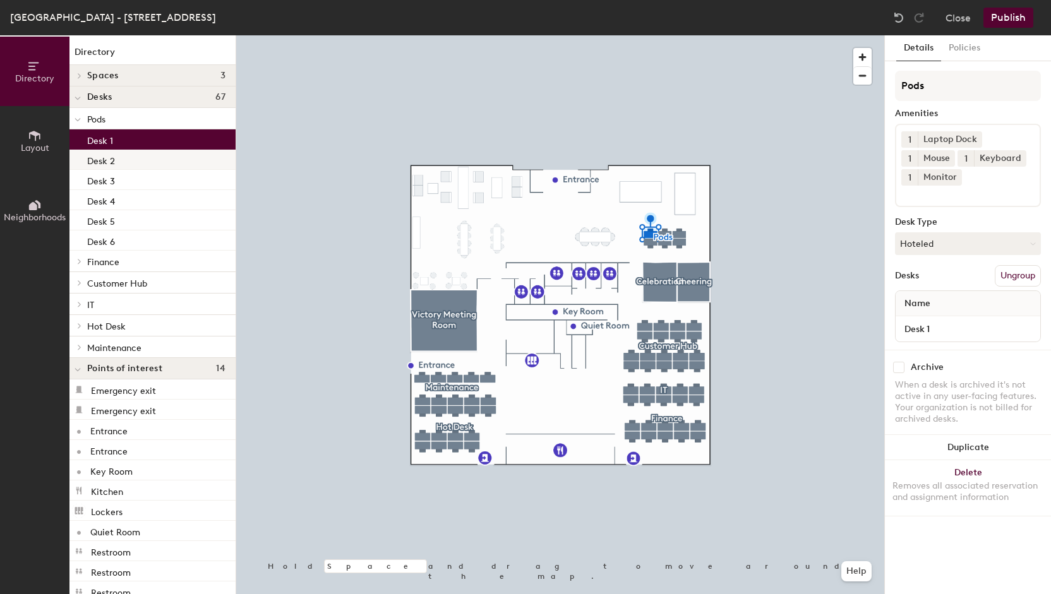
click at [110, 161] on p "Desk 2" at bounding box center [101, 159] width 28 height 15
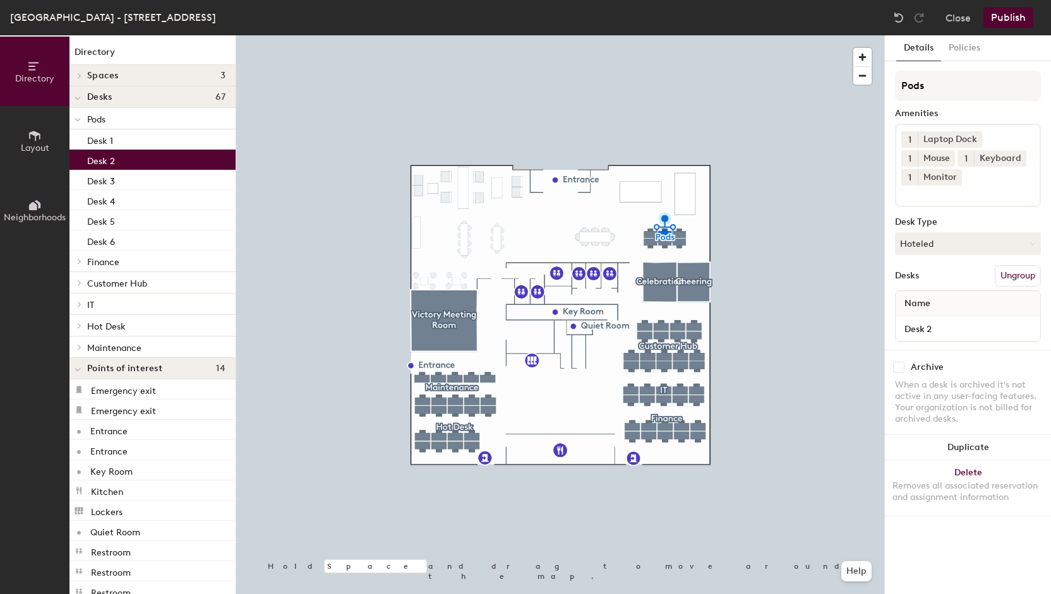
click at [140, 349] on span "Maintenance" at bounding box center [114, 348] width 54 height 11
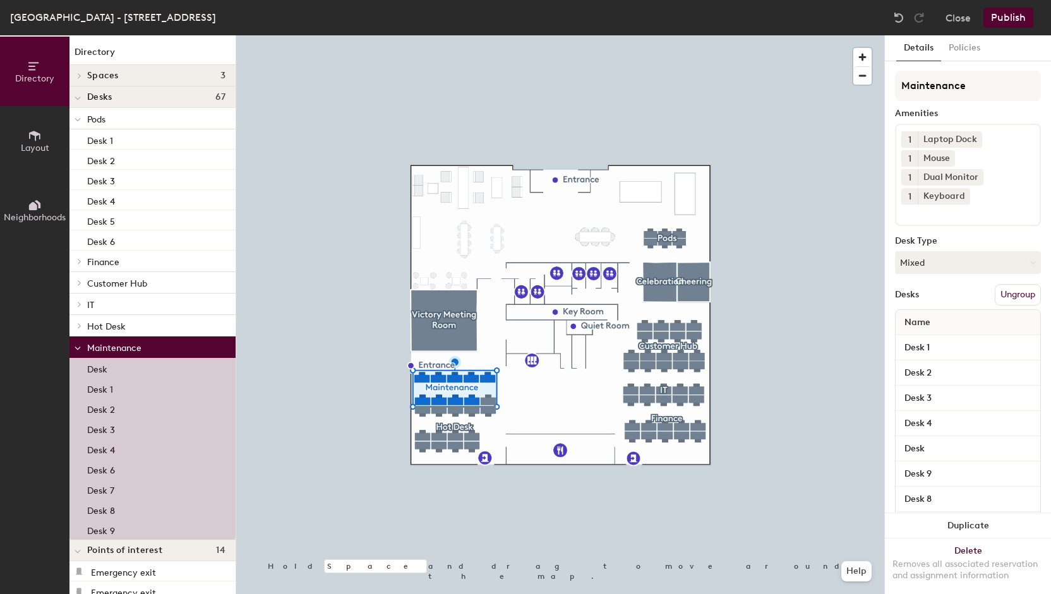
click at [141, 364] on div "Desk" at bounding box center [152, 368] width 166 height 20
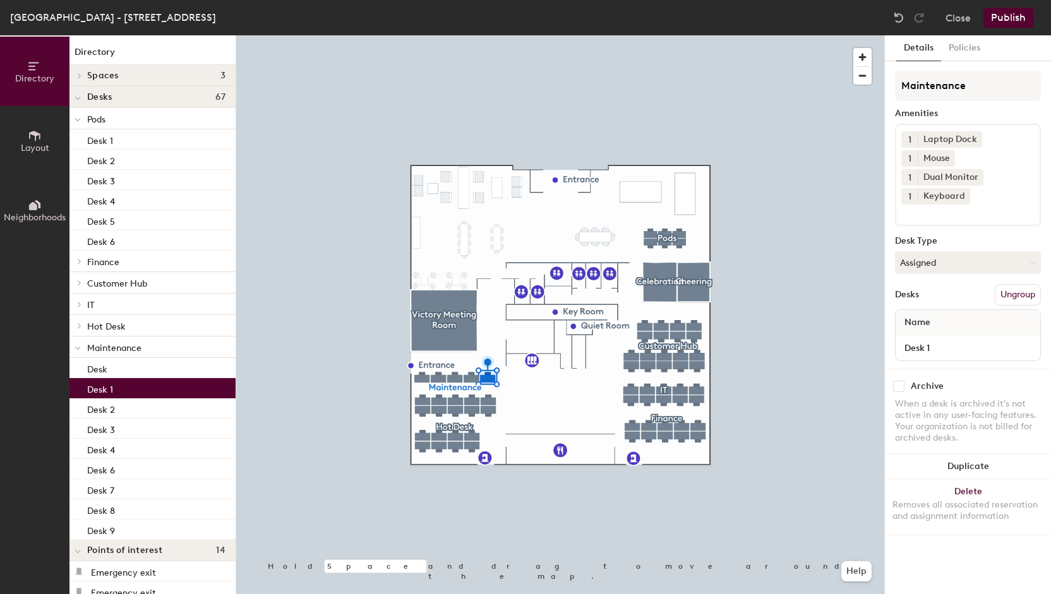
click at [133, 381] on div "Desk 1" at bounding box center [152, 388] width 166 height 20
click at [959, 48] on button "Policies" at bounding box center [964, 48] width 47 height 26
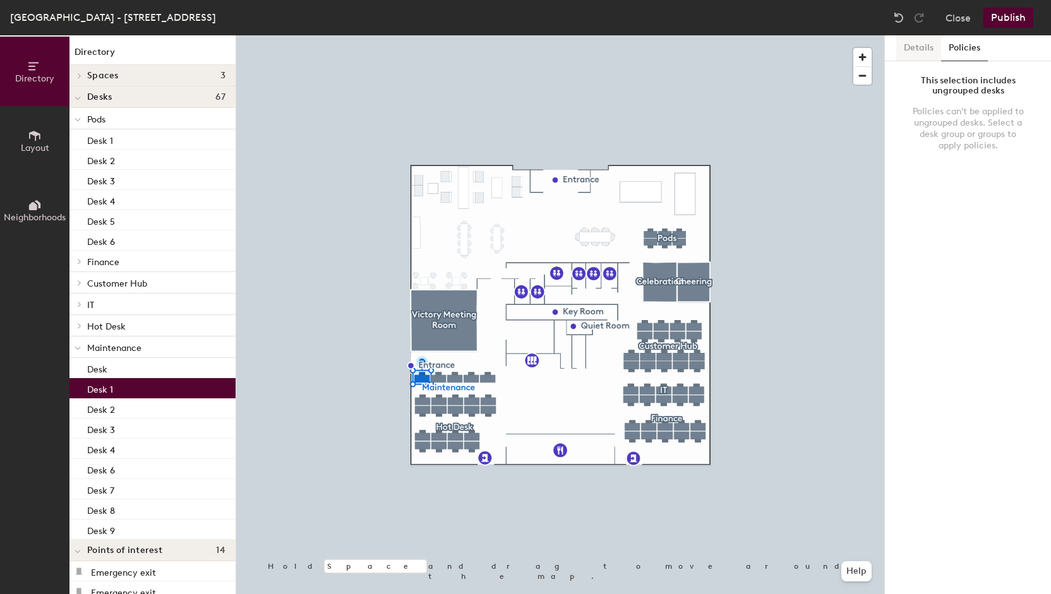
drag, startPoint x: 915, startPoint y: 46, endPoint x: 930, endPoint y: 46, distance: 14.5
click at [915, 46] on button "Details" at bounding box center [918, 48] width 45 height 26
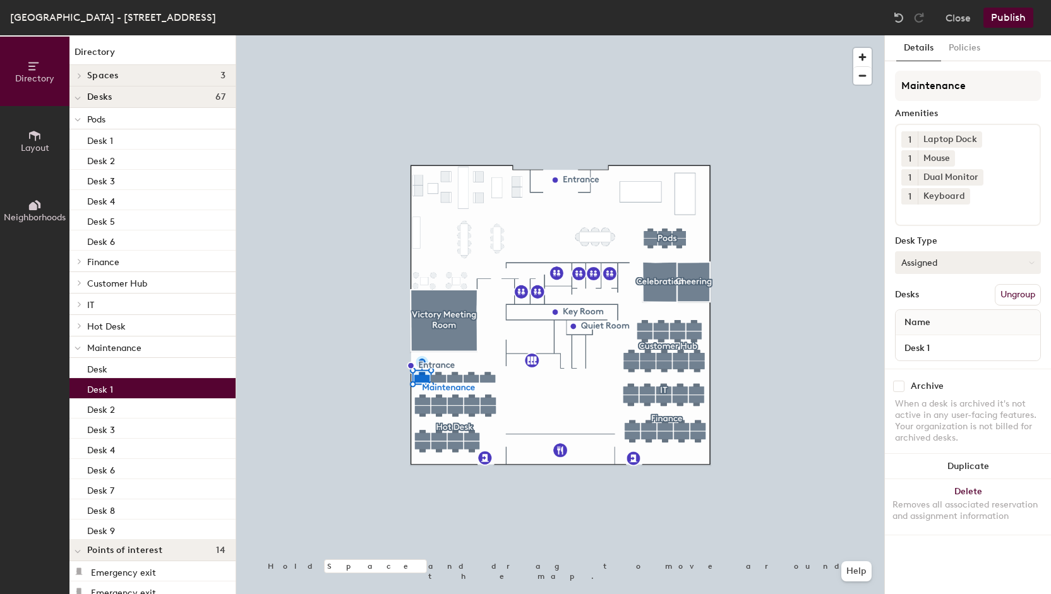
click at [928, 265] on button "Assigned" at bounding box center [968, 262] width 146 height 23
click at [143, 345] on p "Maintenance" at bounding box center [156, 347] width 138 height 16
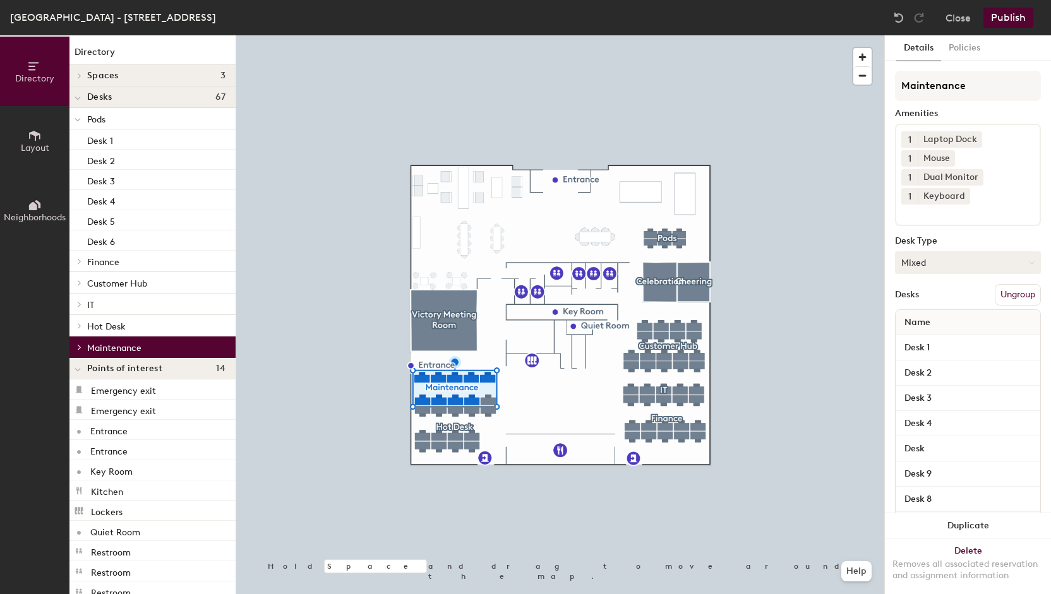
click at [975, 260] on button "Mixed" at bounding box center [968, 262] width 146 height 23
click at [974, 260] on button "Mixed" at bounding box center [968, 262] width 146 height 23
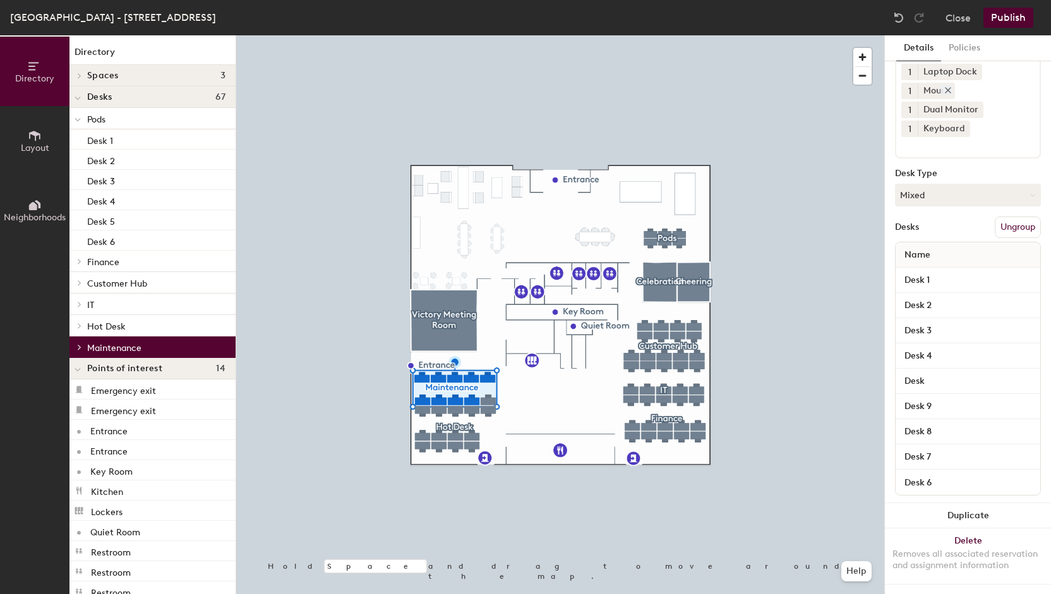
scroll to position [78, 0]
click at [943, 272] on input "Desk 1" at bounding box center [968, 281] width 140 height 18
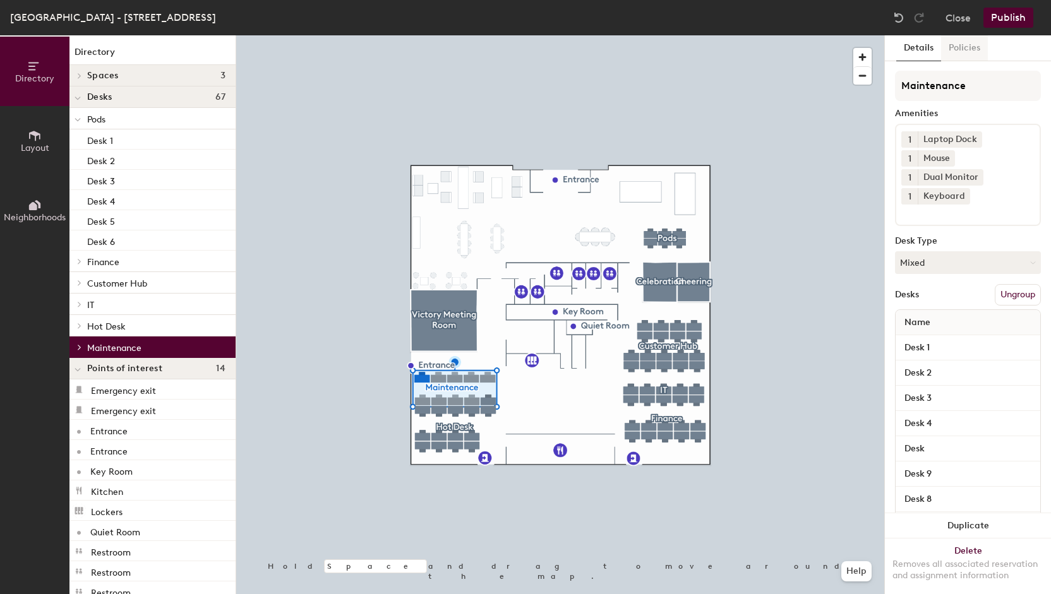
click at [966, 52] on button "Policies" at bounding box center [964, 48] width 47 height 26
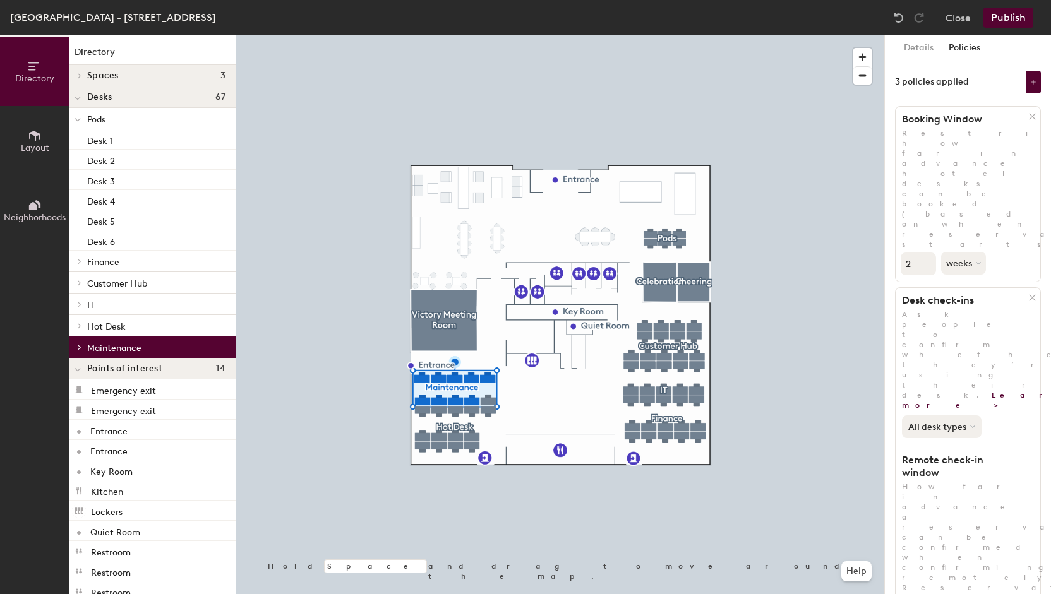
click at [956, 416] on button "All desk types" at bounding box center [942, 427] width 80 height 23
click at [959, 462] on div "Hot/hotel only" at bounding box center [941, 469] width 78 height 15
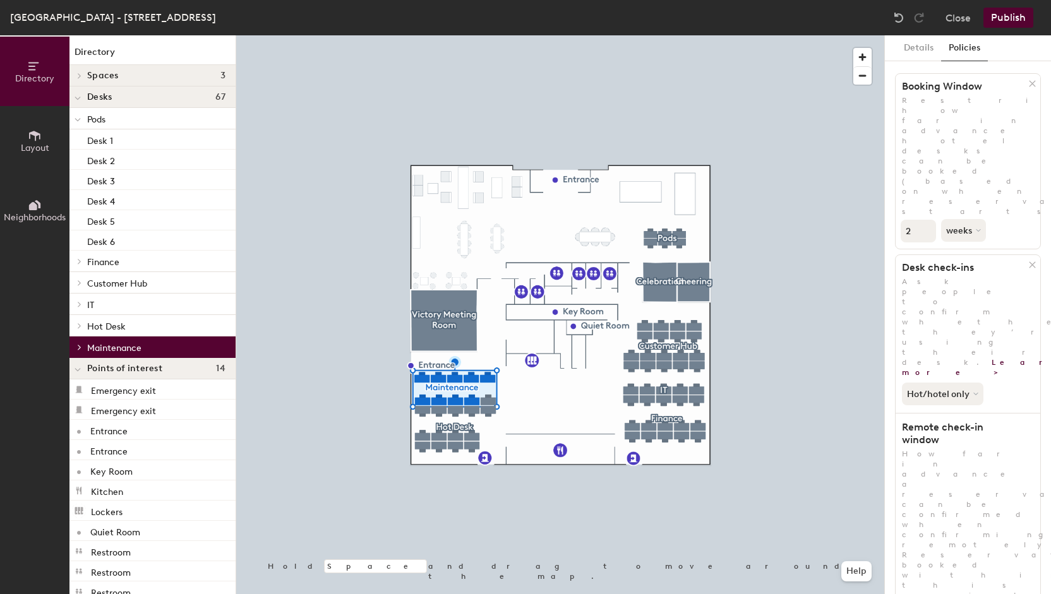
scroll to position [51, 0]
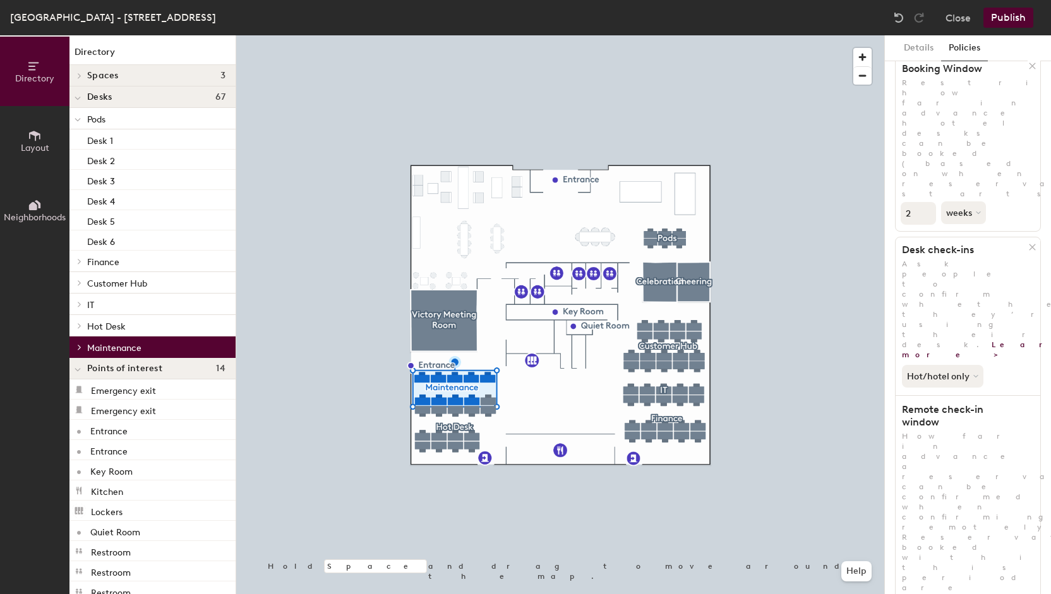
click at [1007, 19] on button "Publish" at bounding box center [1008, 18] width 50 height 20
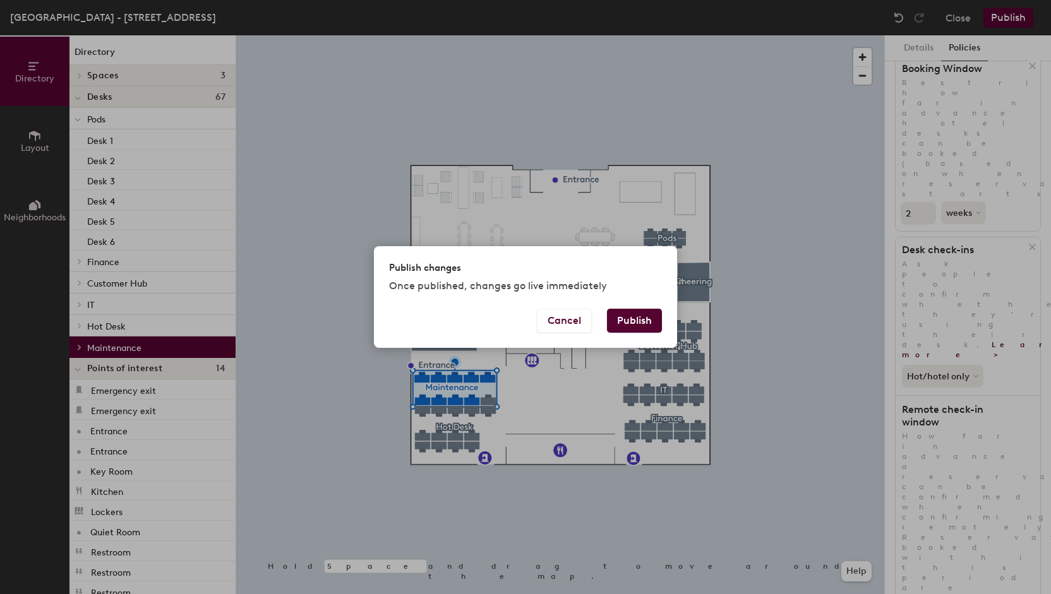
click at [638, 318] on button "Publish" at bounding box center [634, 321] width 55 height 24
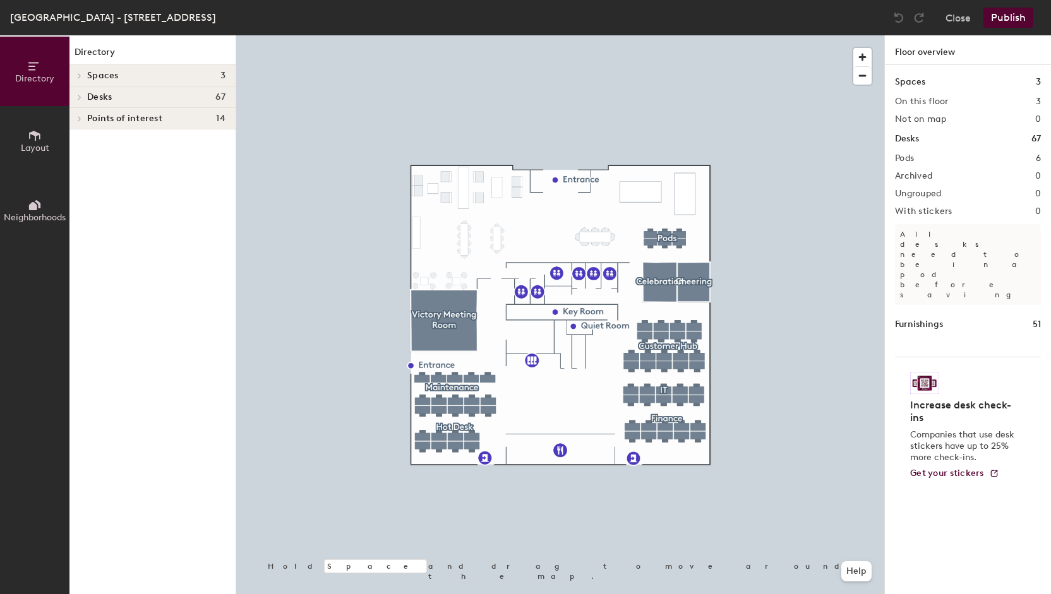
click at [80, 97] on icon at bounding box center [79, 97] width 3 height 5
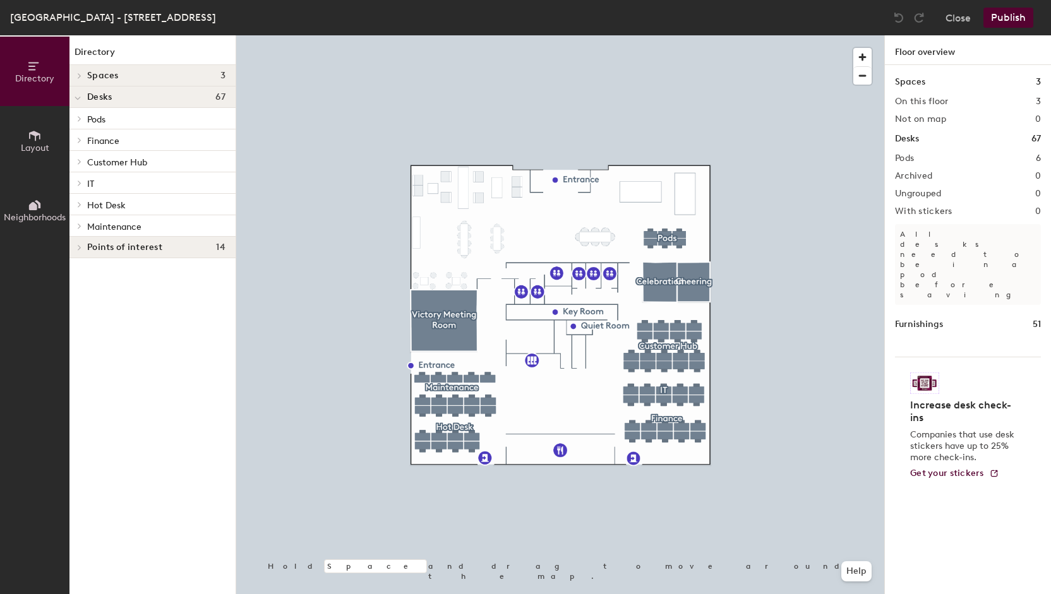
click at [106, 222] on span "Maintenance" at bounding box center [114, 227] width 54 height 11
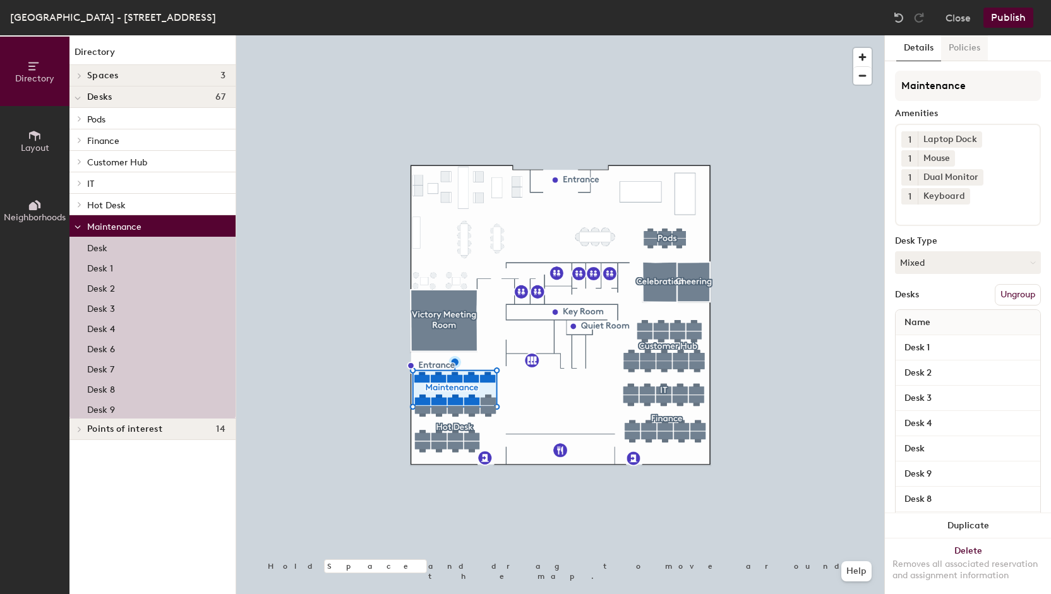
click at [956, 50] on button "Policies" at bounding box center [964, 48] width 47 height 26
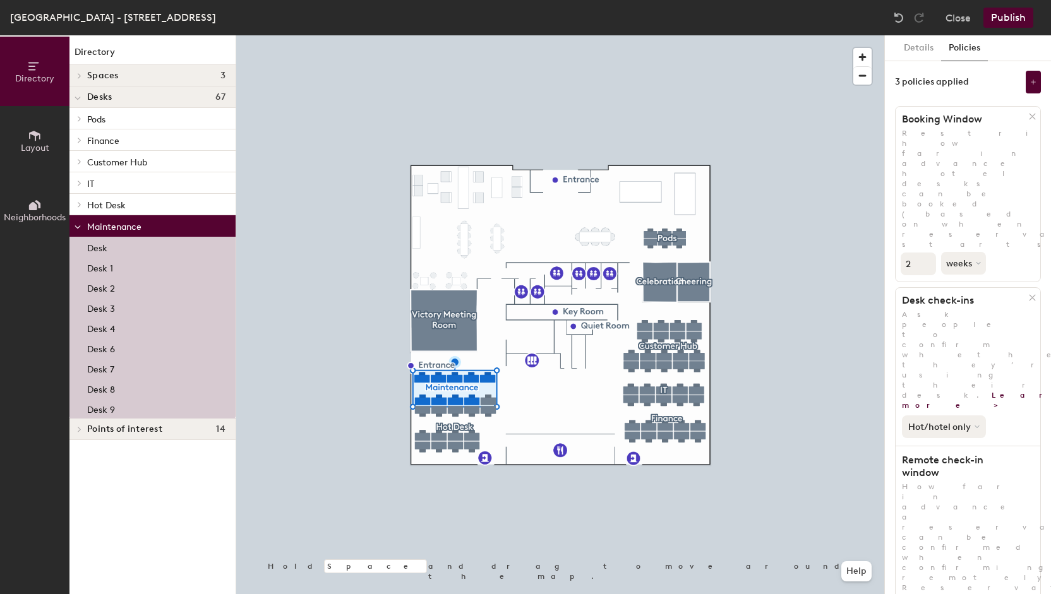
click at [971, 416] on button "Hot/hotel only" at bounding box center [944, 427] width 84 height 23
click at [931, 462] on div "Hot/hotel only" at bounding box center [941, 469] width 78 height 15
click at [1007, 15] on button "Publish" at bounding box center [1008, 18] width 50 height 20
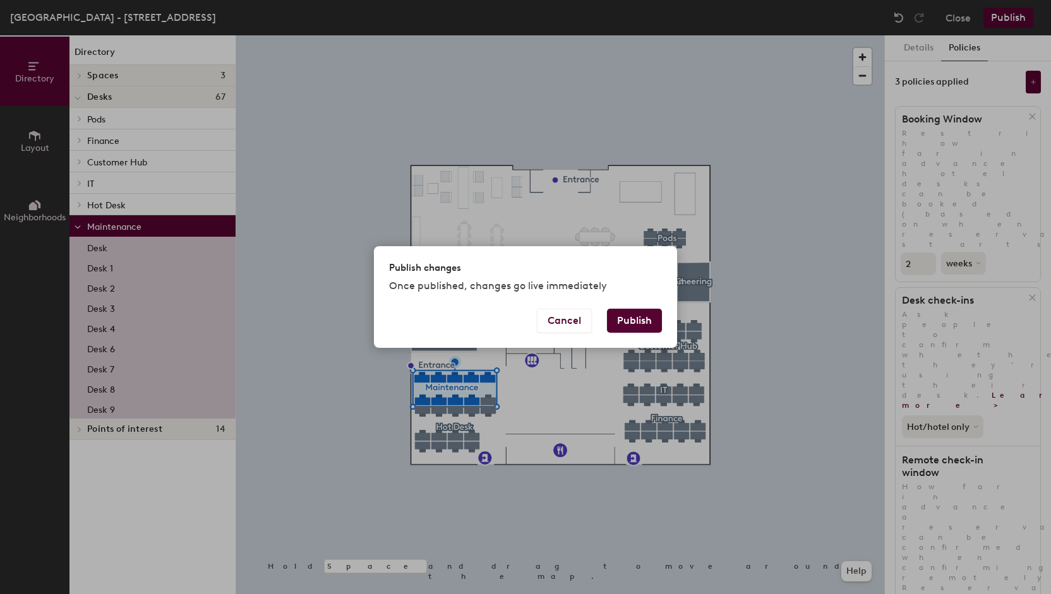
click at [639, 316] on button "Publish" at bounding box center [634, 321] width 55 height 24
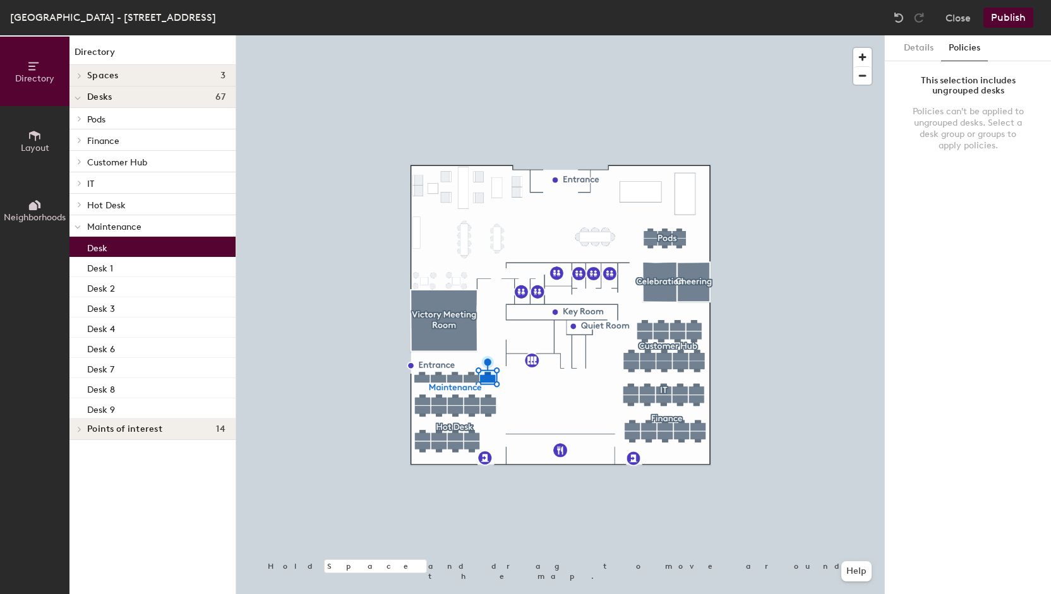
click at [115, 225] on span "Maintenance" at bounding box center [114, 227] width 54 height 11
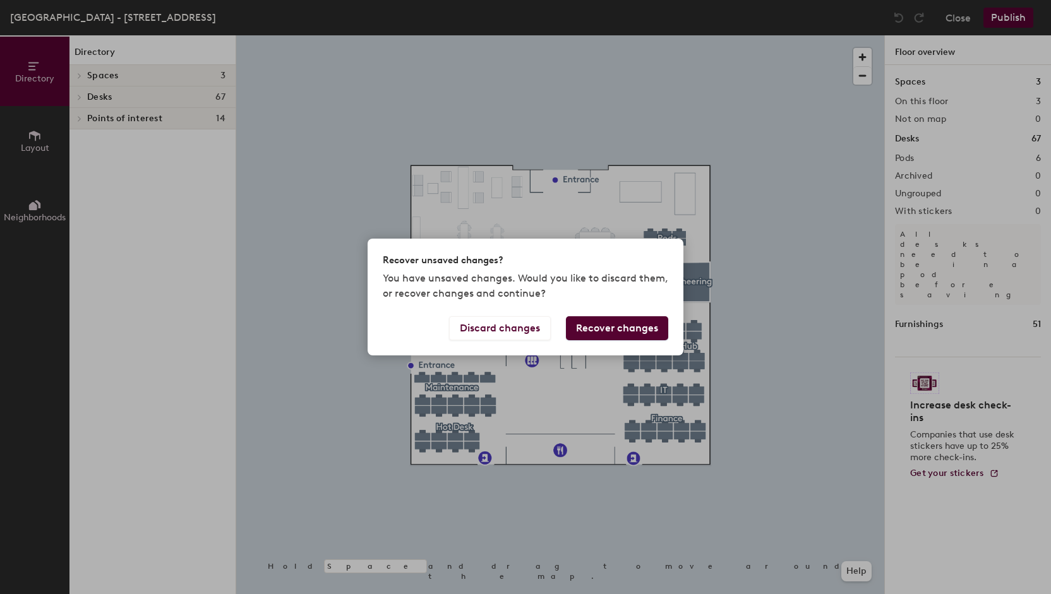
click at [587, 328] on button "Recover changes" at bounding box center [617, 328] width 102 height 24
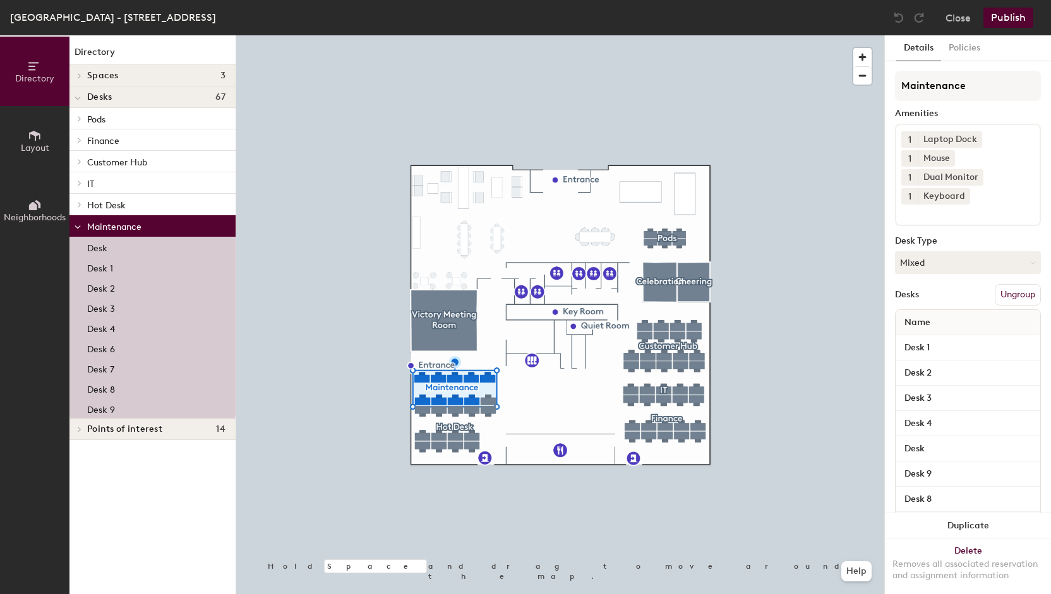
click at [135, 224] on span "Maintenance" at bounding box center [114, 227] width 54 height 11
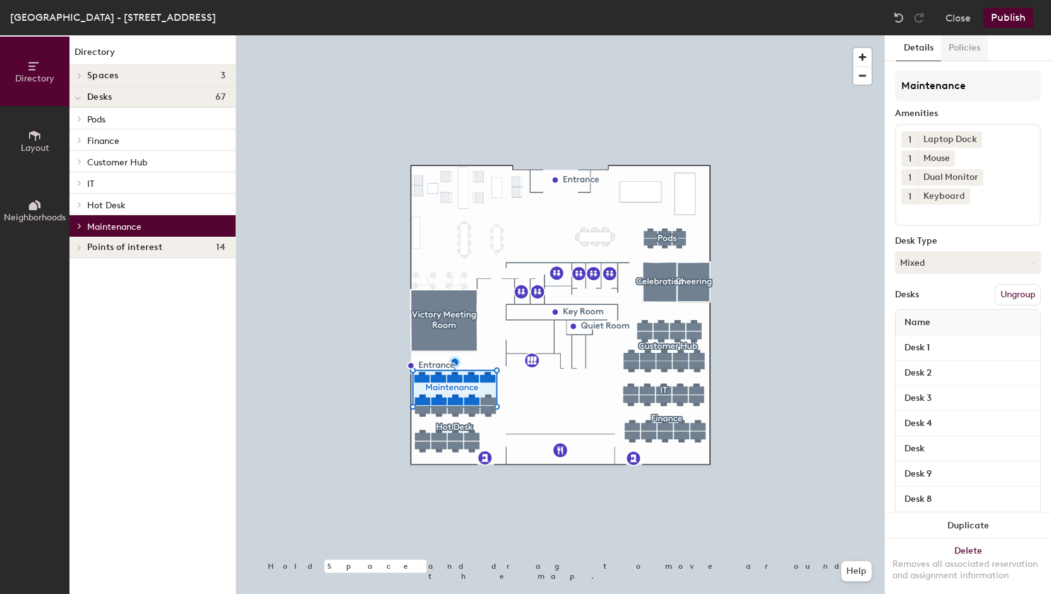
click at [961, 41] on button "Policies" at bounding box center [964, 48] width 47 height 26
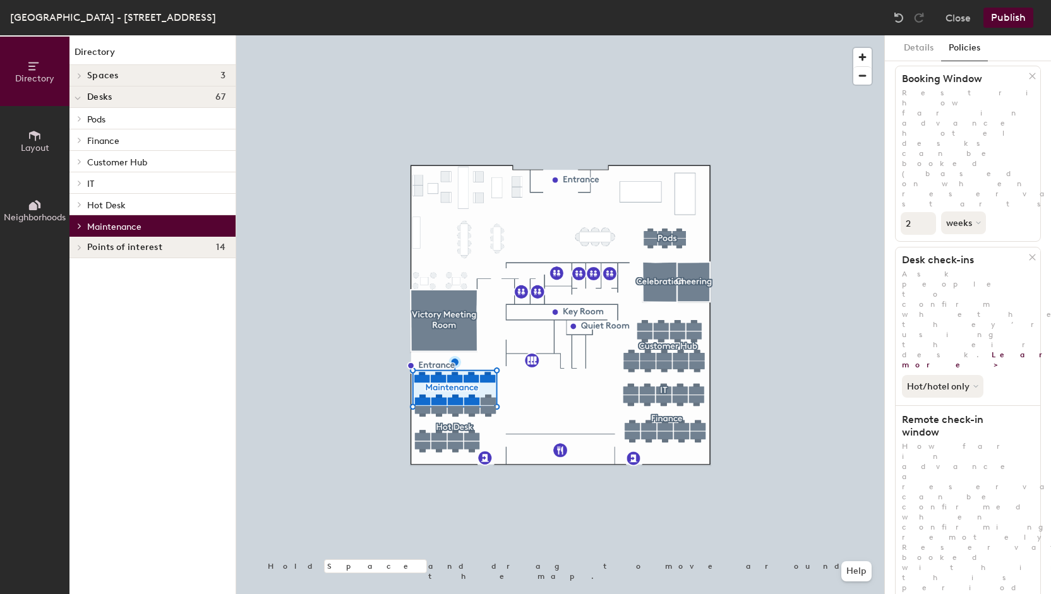
scroll to position [51, 0]
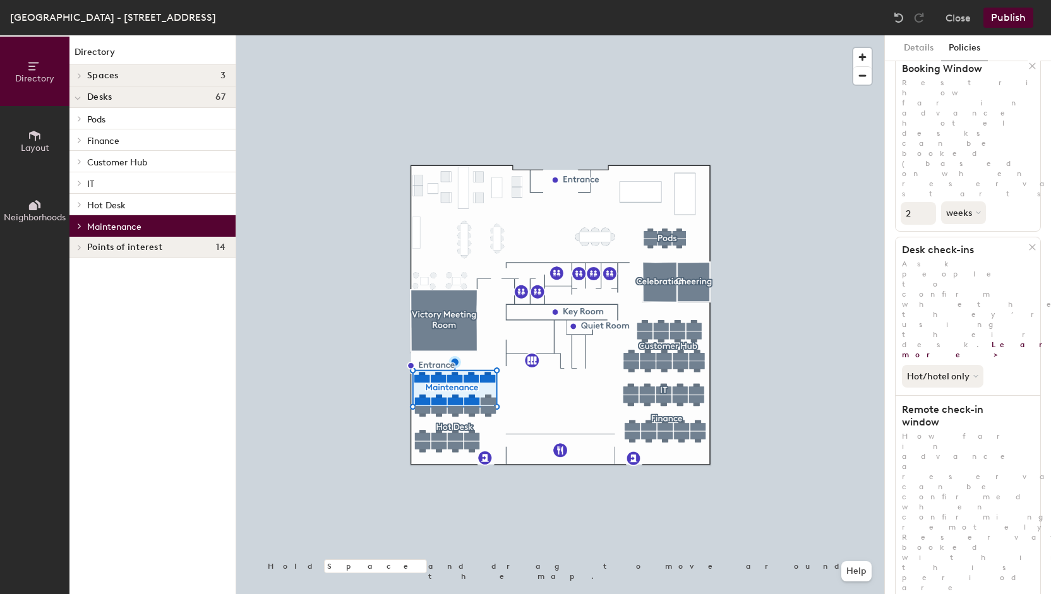
click at [1000, 26] on button "Publish" at bounding box center [1008, 18] width 50 height 20
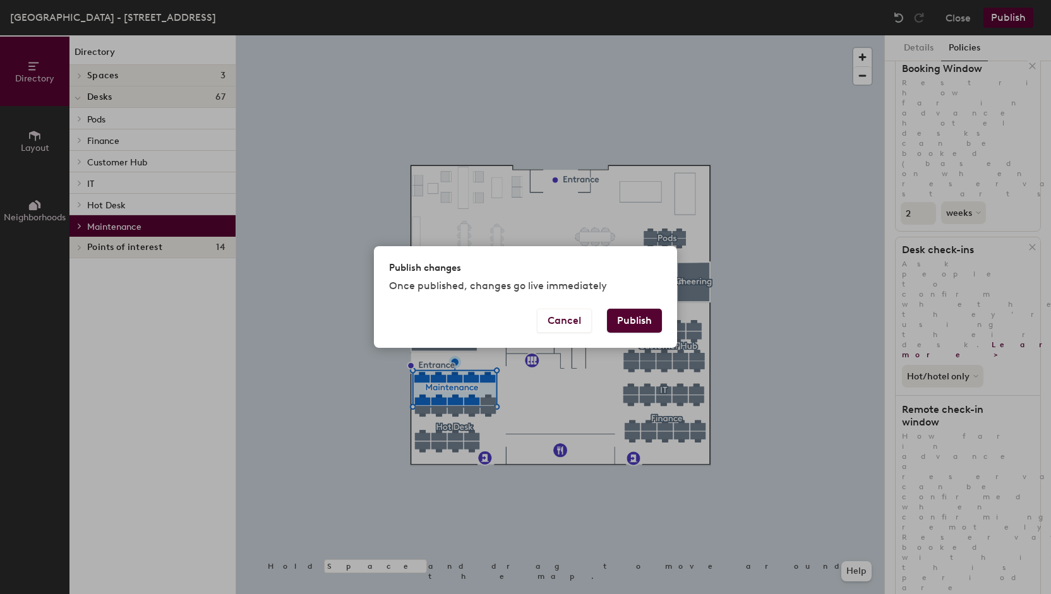
click at [647, 321] on button "Publish" at bounding box center [634, 321] width 55 height 24
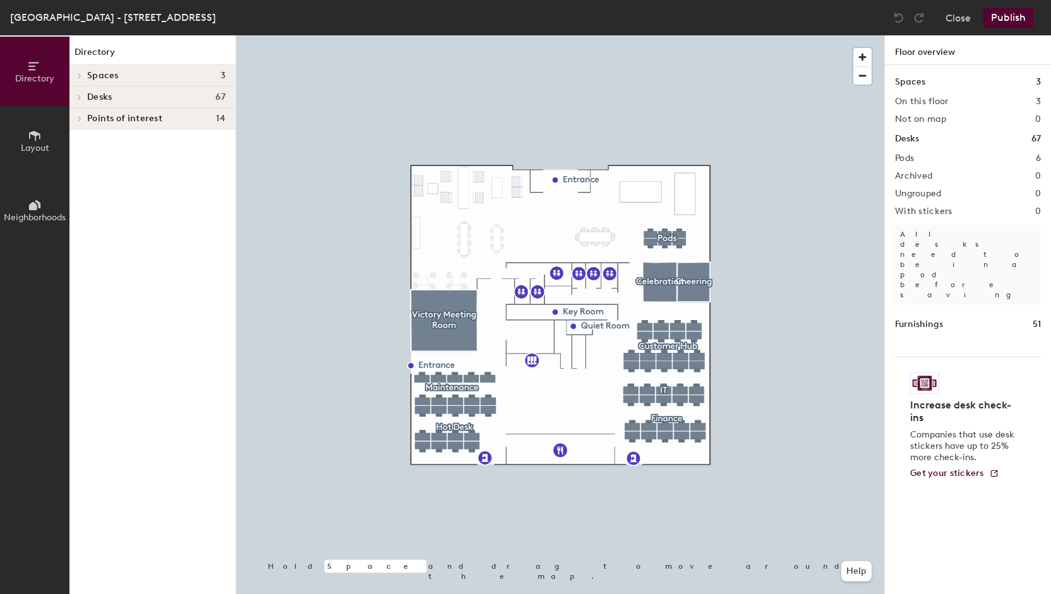
click at [107, 90] on div "Desks 67" at bounding box center [152, 97] width 166 height 21
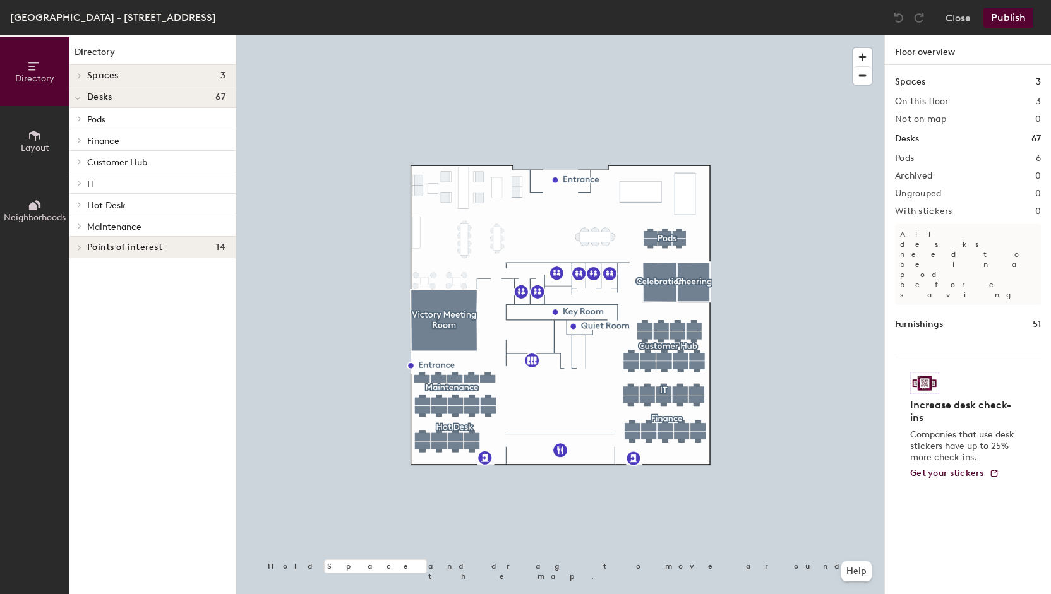
click at [111, 220] on p "Maintenance" at bounding box center [156, 226] width 138 height 16
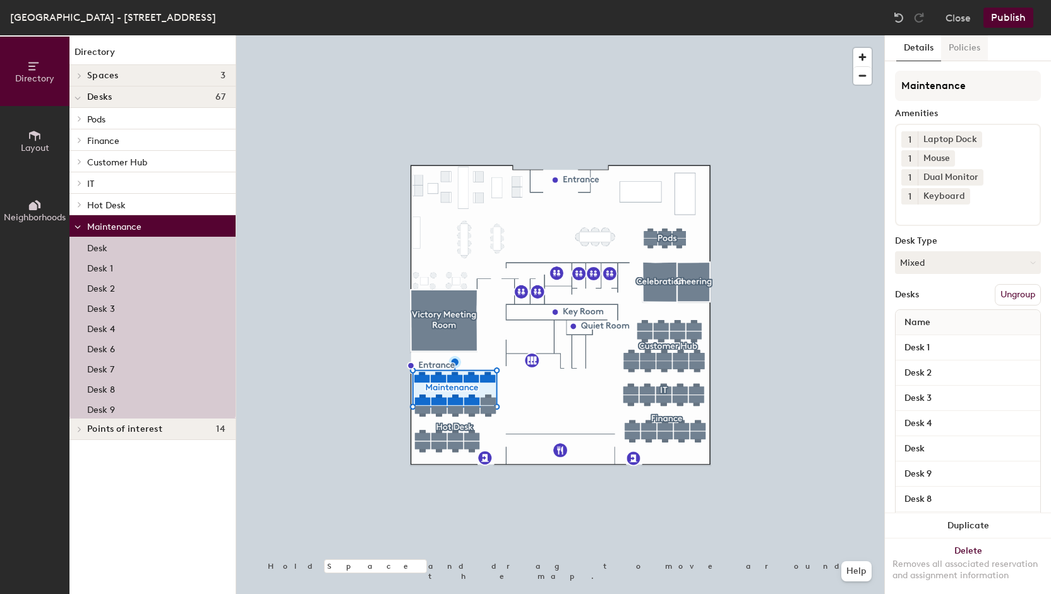
click at [960, 53] on button "Policies" at bounding box center [964, 48] width 47 height 26
